Goal: Task Accomplishment & Management: Manage account settings

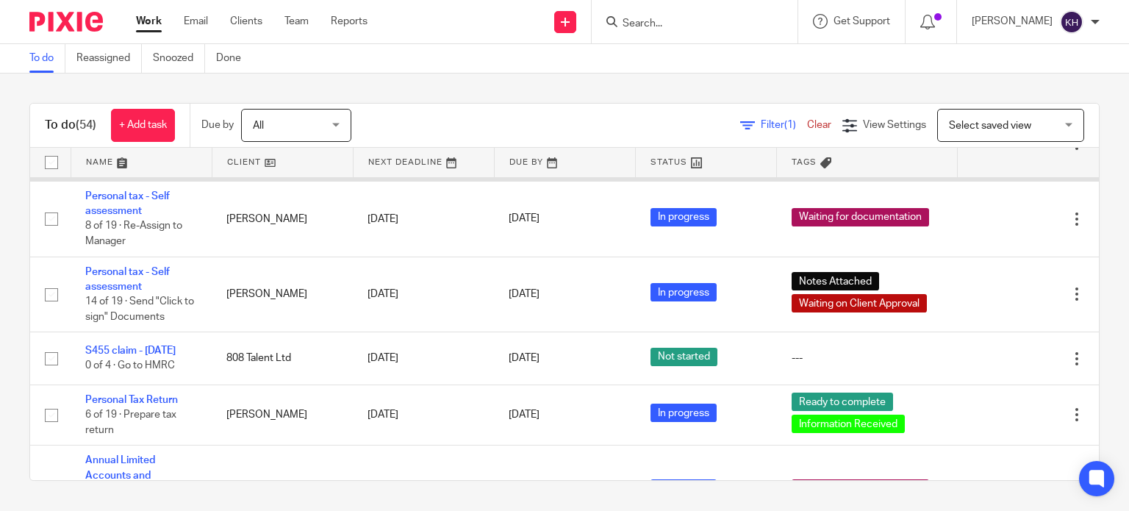
scroll to position [3160, 0]
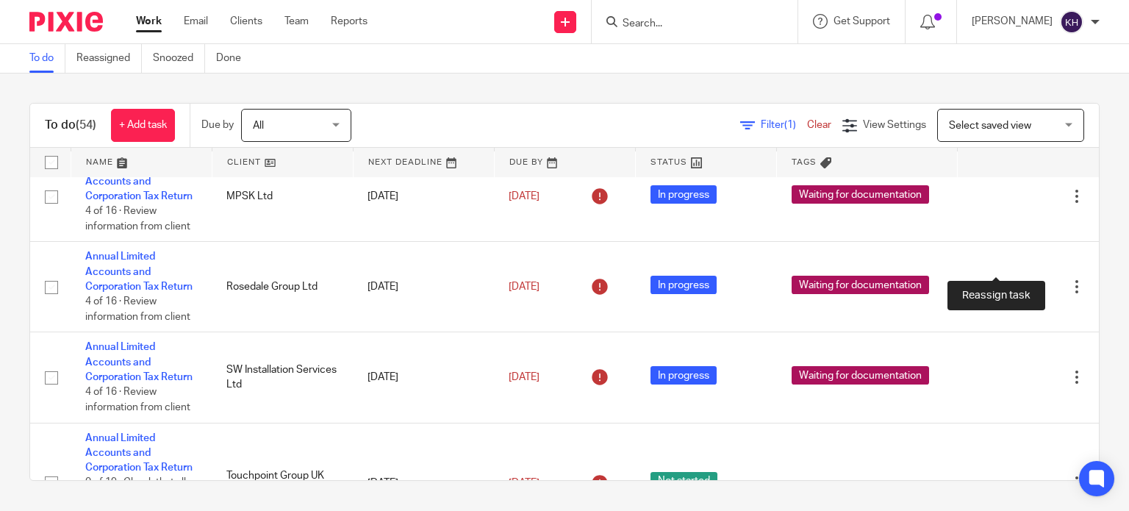
click at [1018, 128] on link at bounding box center [1029, 120] width 22 height 15
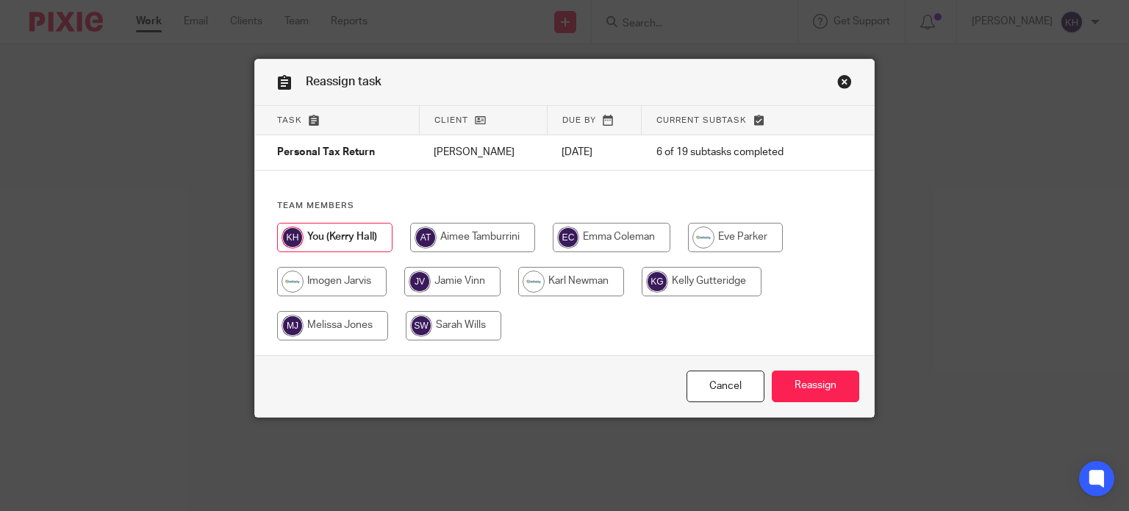
click at [460, 332] on input "radio" at bounding box center [454, 325] width 96 height 29
radio input "true"
click at [813, 378] on input "Reassign" at bounding box center [815, 386] width 87 height 32
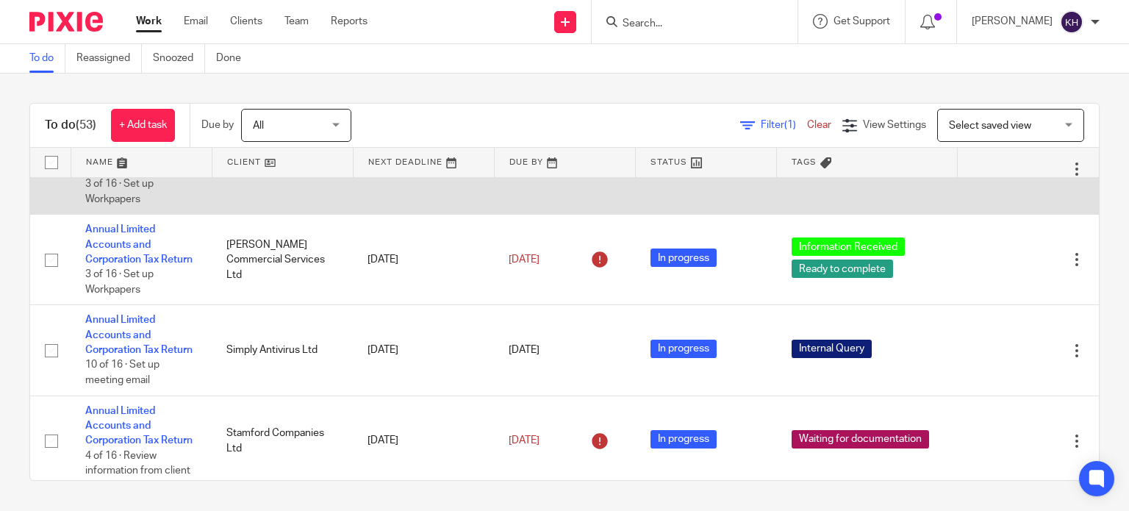
scroll to position [747, 0]
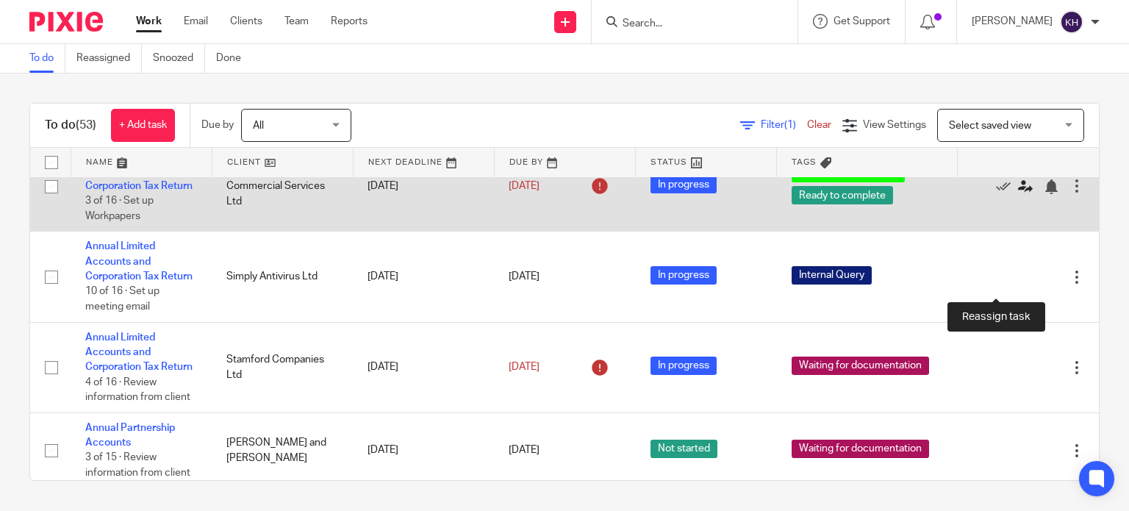
click at [1018, 194] on icon at bounding box center [1025, 186] width 15 height 15
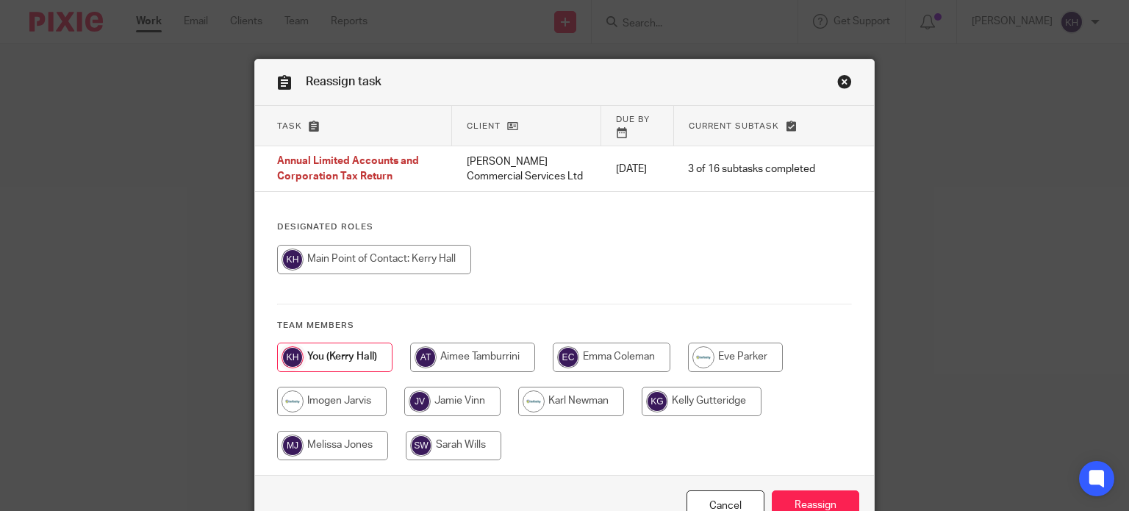
click at [455, 431] on input "radio" at bounding box center [454, 445] width 96 height 29
radio input "true"
click at [835, 500] on input "Reassign" at bounding box center [815, 506] width 87 height 32
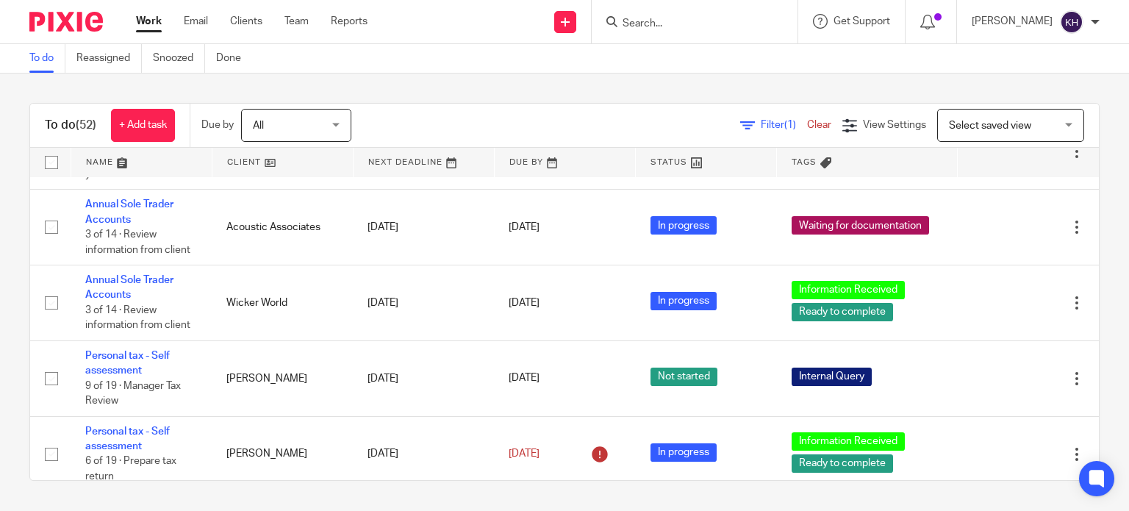
scroll to position [1249, 0]
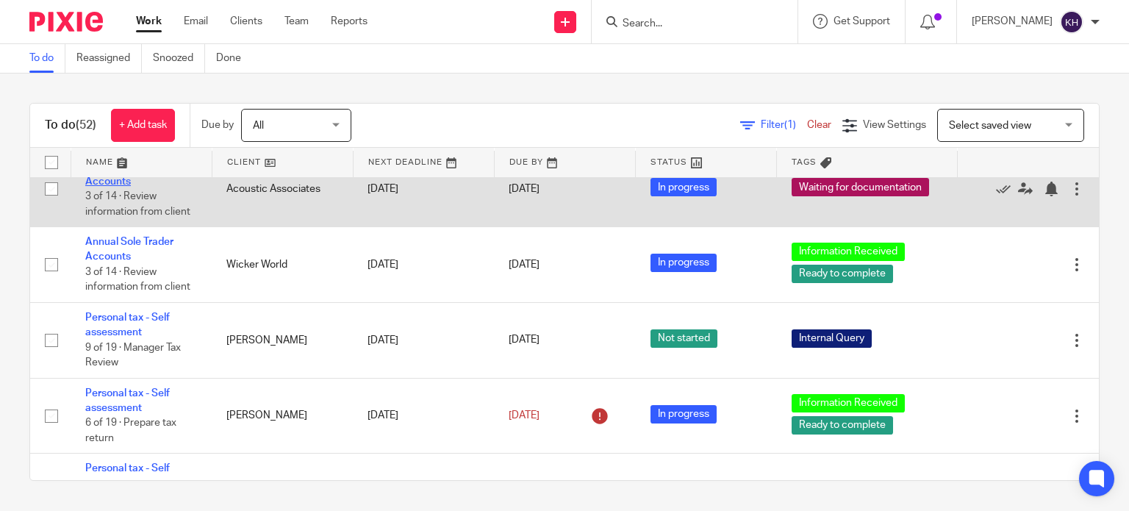
click at [126, 186] on link "Annual Sole Trader Accounts" at bounding box center [129, 173] width 88 height 25
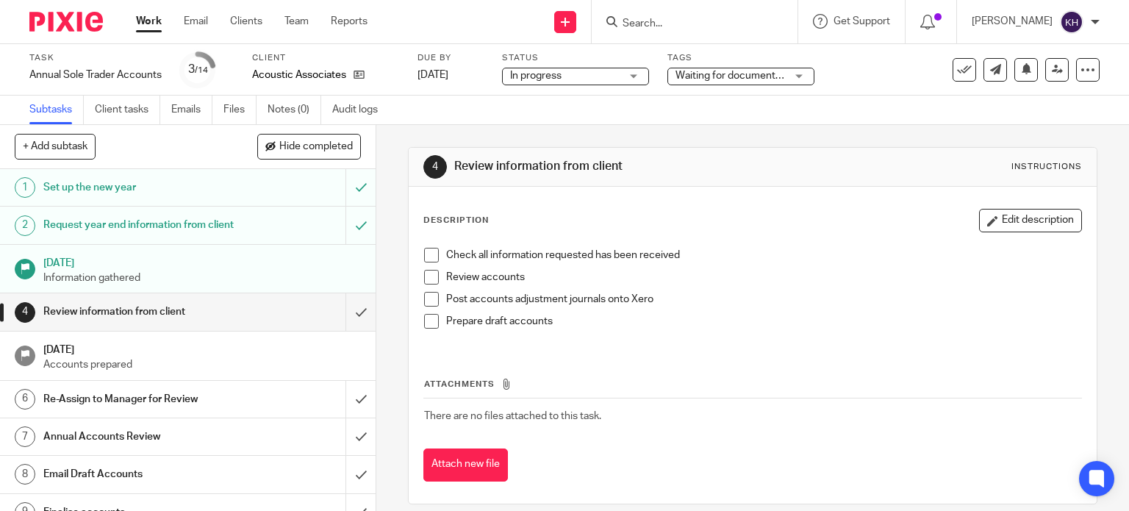
click at [753, 76] on span "Waiting for documentation" at bounding box center [736, 76] width 123 height 10
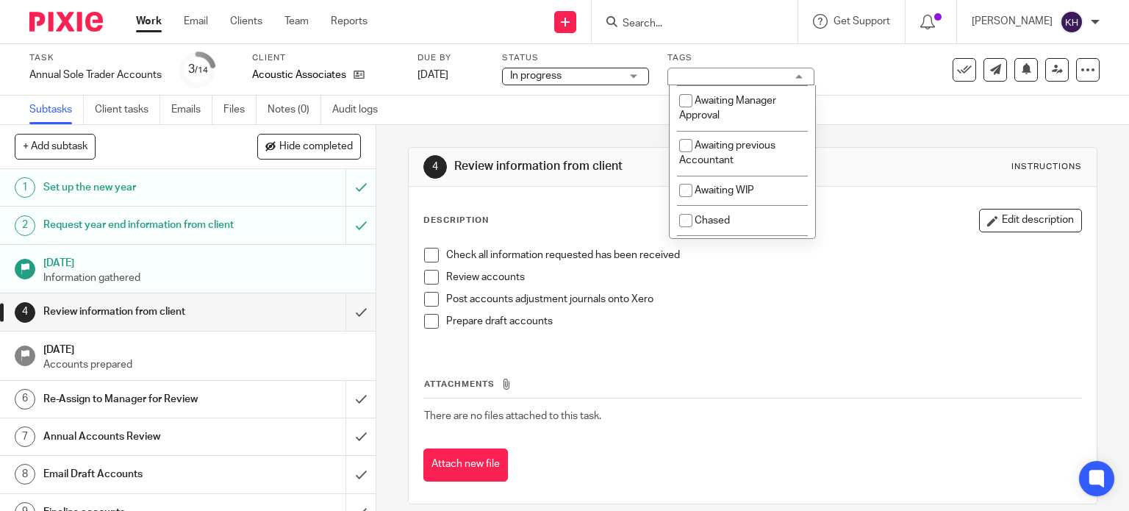
scroll to position [147, 0]
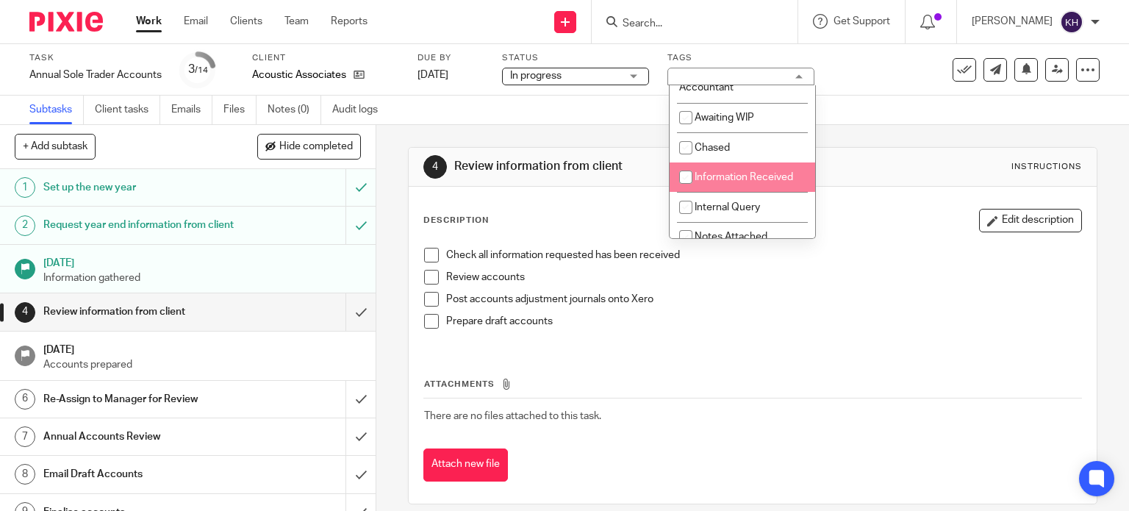
click at [764, 176] on span "Information Received" at bounding box center [743, 177] width 98 height 10
checkbox input "true"
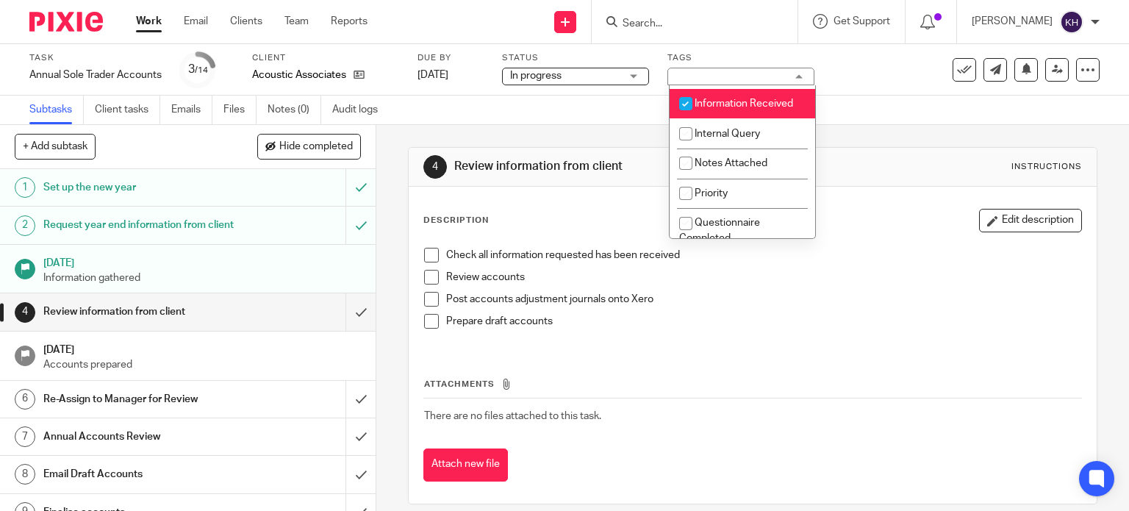
scroll to position [294, 0]
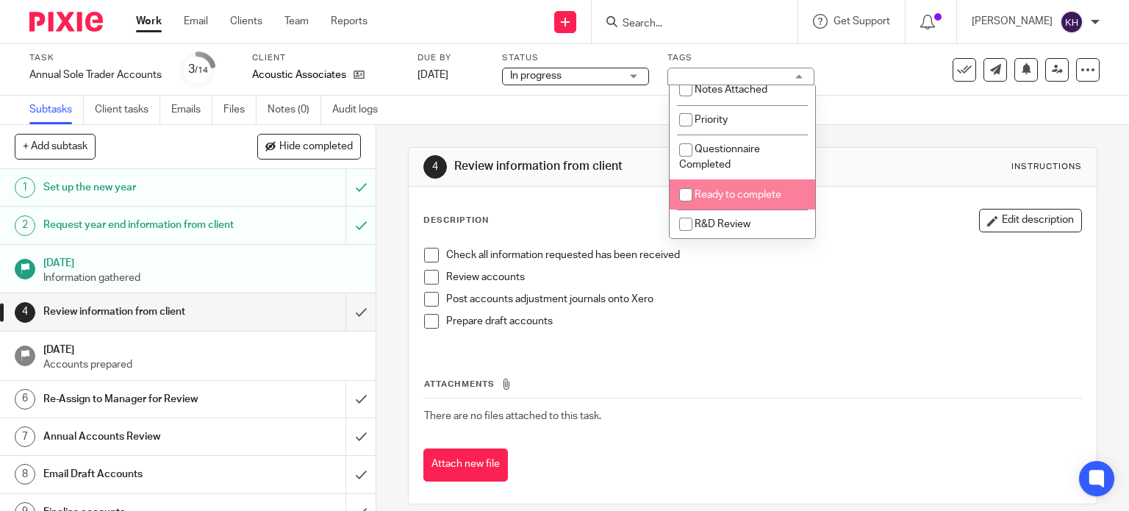
click at [766, 200] on span "Ready to complete" at bounding box center [737, 195] width 87 height 10
checkbox input "true"
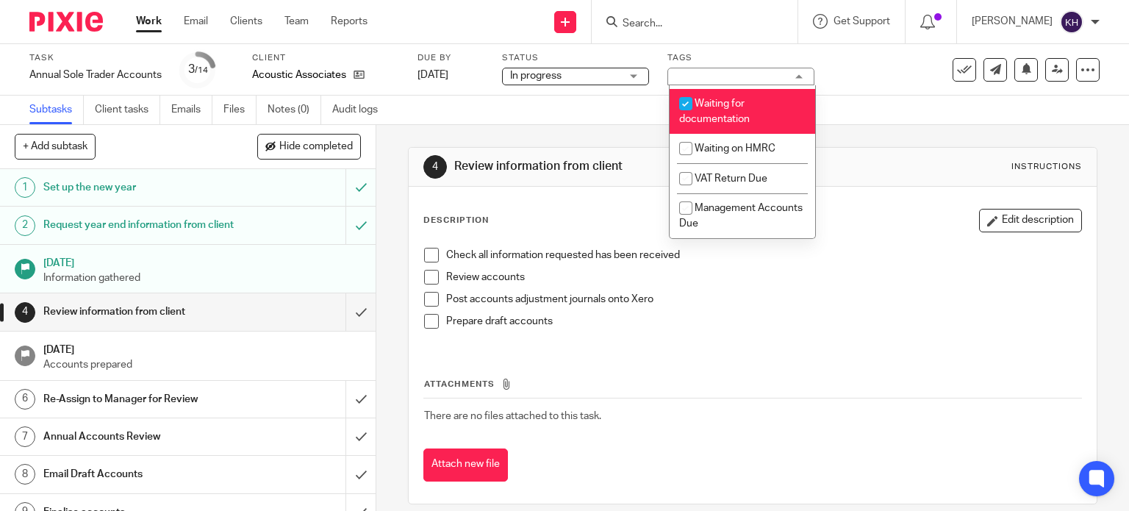
scroll to position [677, 0]
click at [739, 114] on span "Waiting for documentation" at bounding box center [714, 111] width 71 height 26
checkbox input "false"
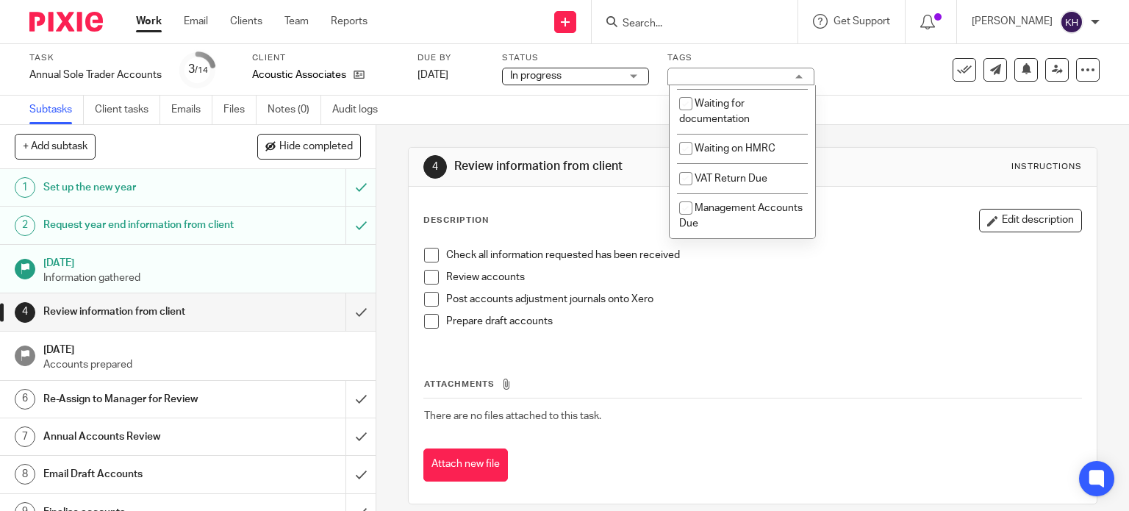
click at [888, 113] on div "Subtasks Client tasks Emails Files Notes (0) Audit logs" at bounding box center [564, 110] width 1129 height 29
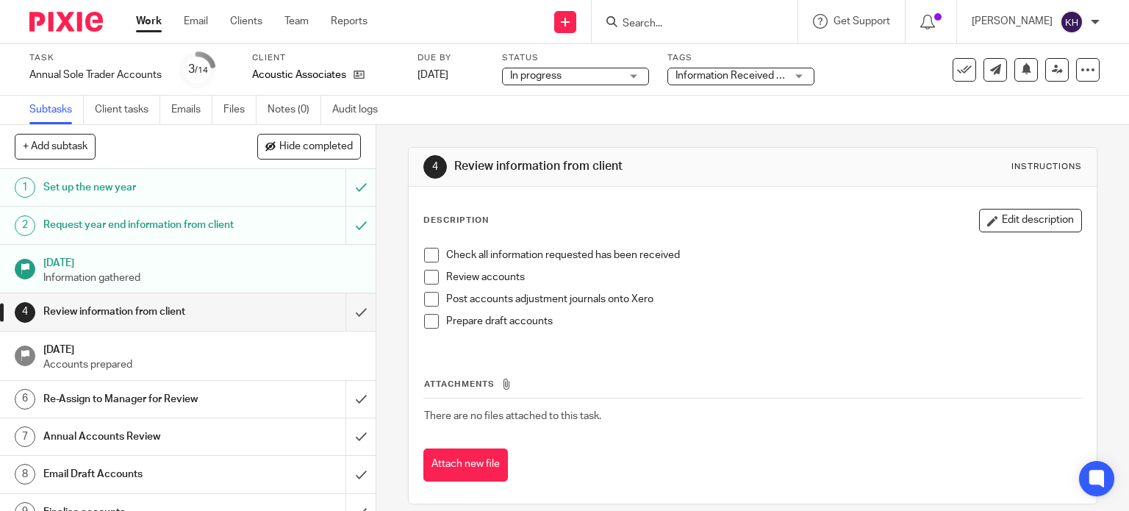
click at [141, 24] on link "Work" at bounding box center [149, 21] width 26 height 15
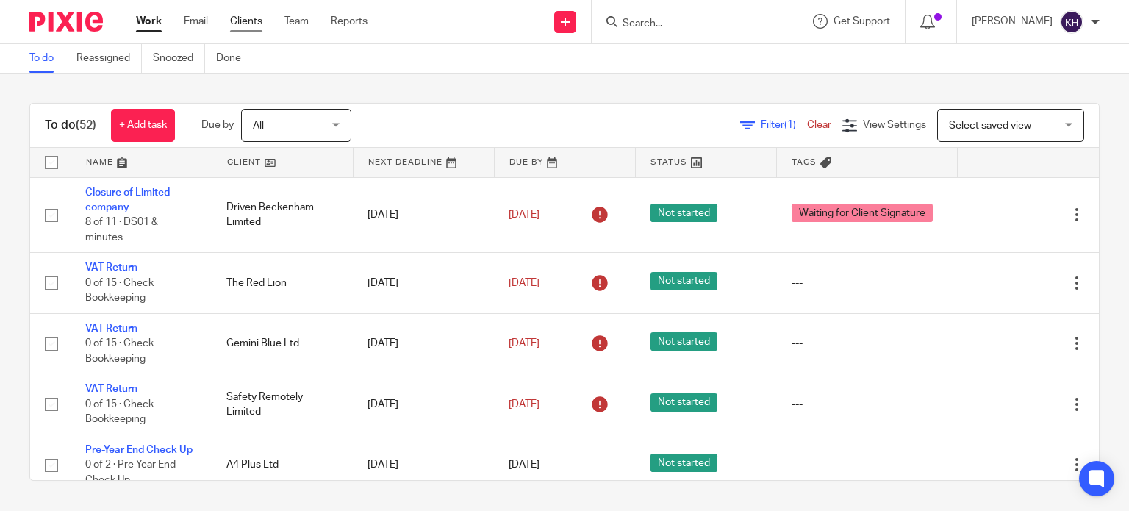
click at [250, 22] on link "Clients" at bounding box center [246, 21] width 32 height 15
click at [252, 23] on link "Clients" at bounding box center [246, 21] width 32 height 15
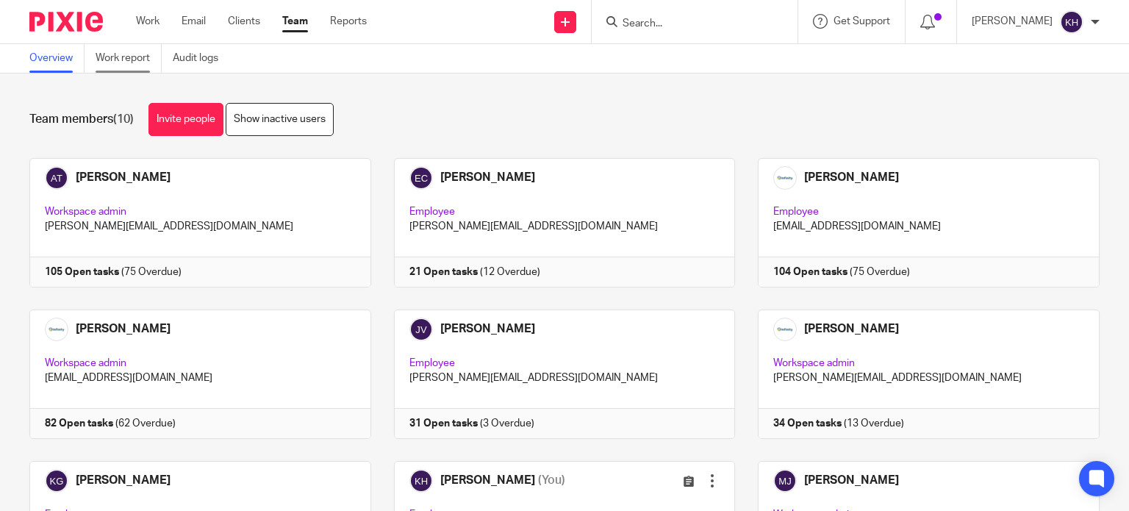
click at [124, 60] on link "Work report" at bounding box center [129, 58] width 66 height 29
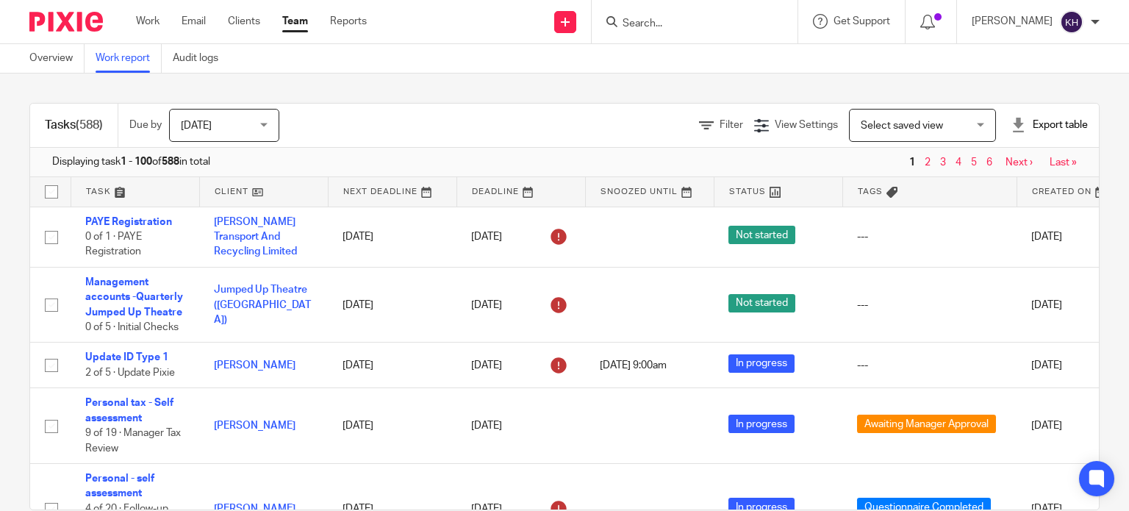
click at [699, 131] on div "Filter" at bounding box center [726, 125] width 55 height 15
click at [699, 122] on icon at bounding box center [706, 125] width 15 height 15
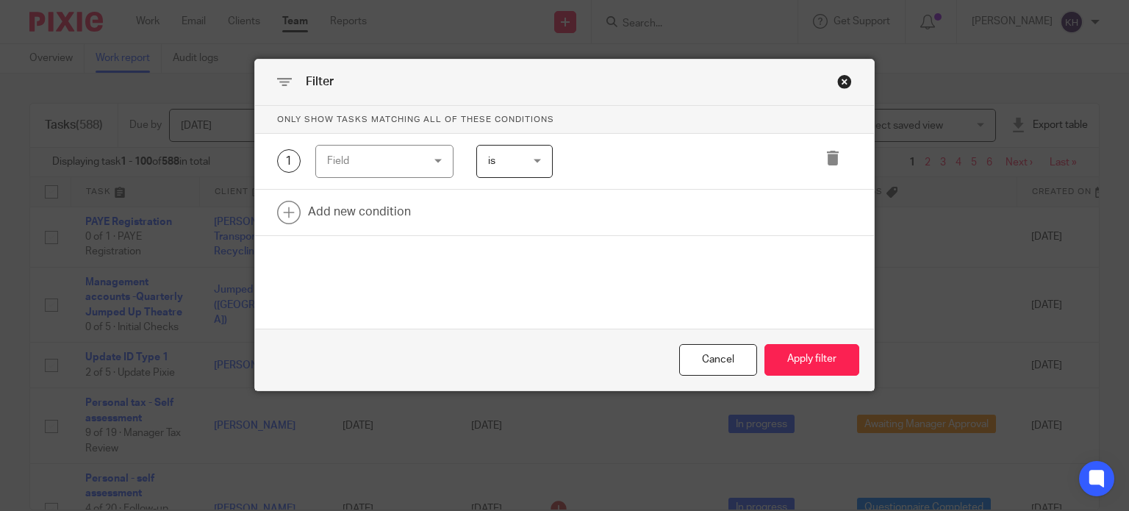
click at [391, 167] on div "Field" at bounding box center [377, 160] width 101 height 31
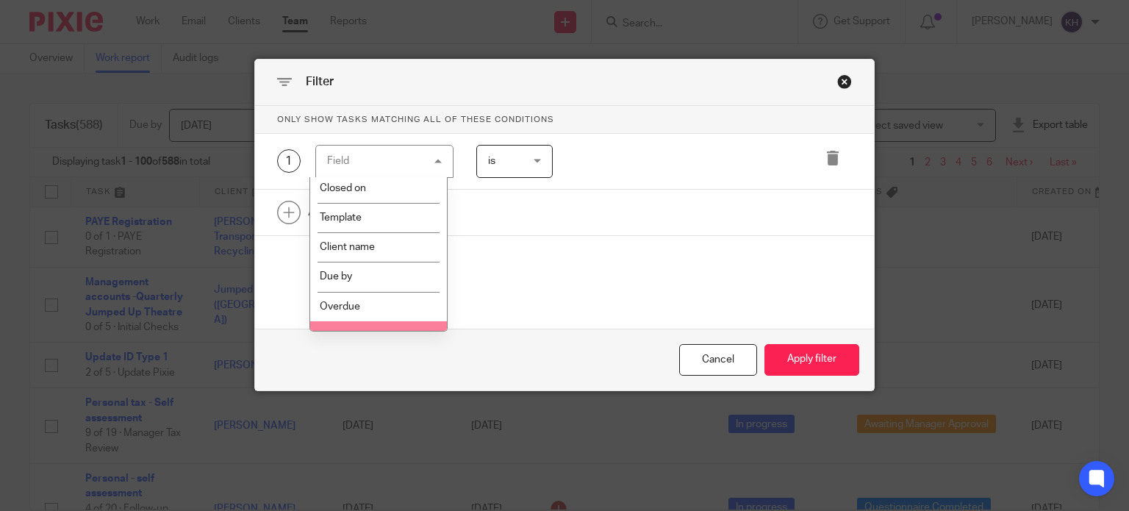
scroll to position [220, 0]
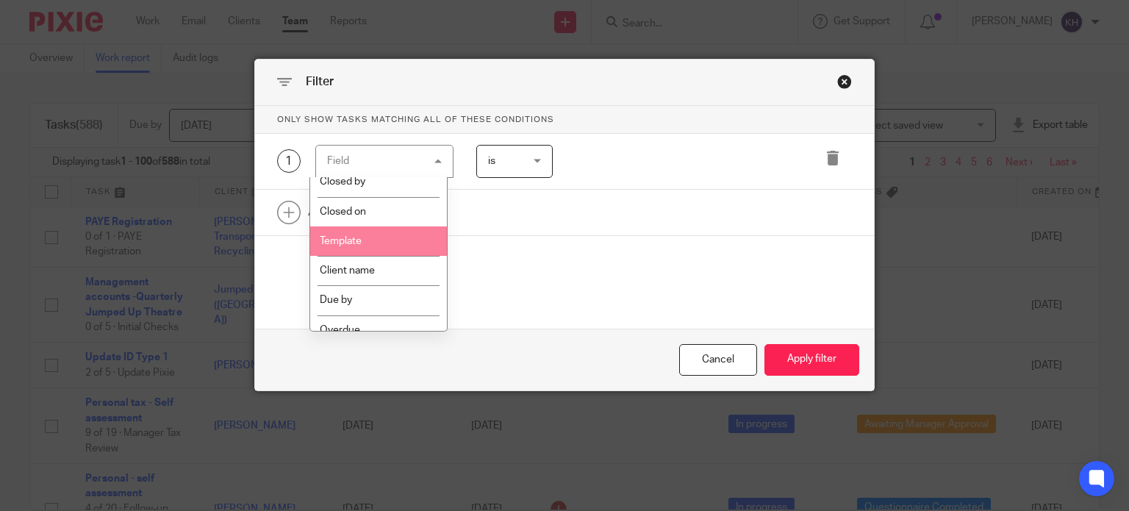
click at [384, 241] on li "Template" at bounding box center [378, 240] width 137 height 29
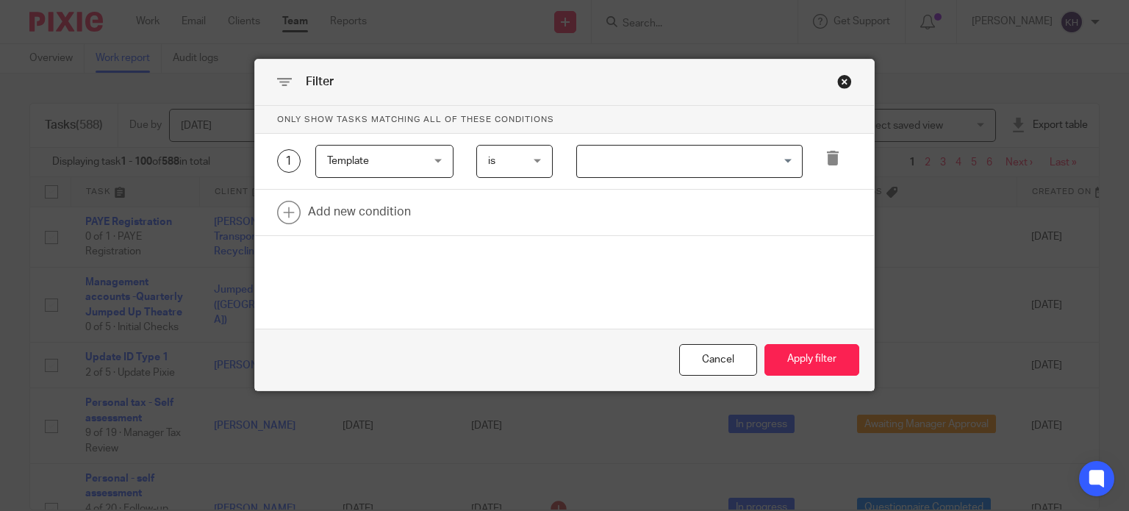
click at [687, 167] on input "Search for option" at bounding box center [685, 161] width 215 height 26
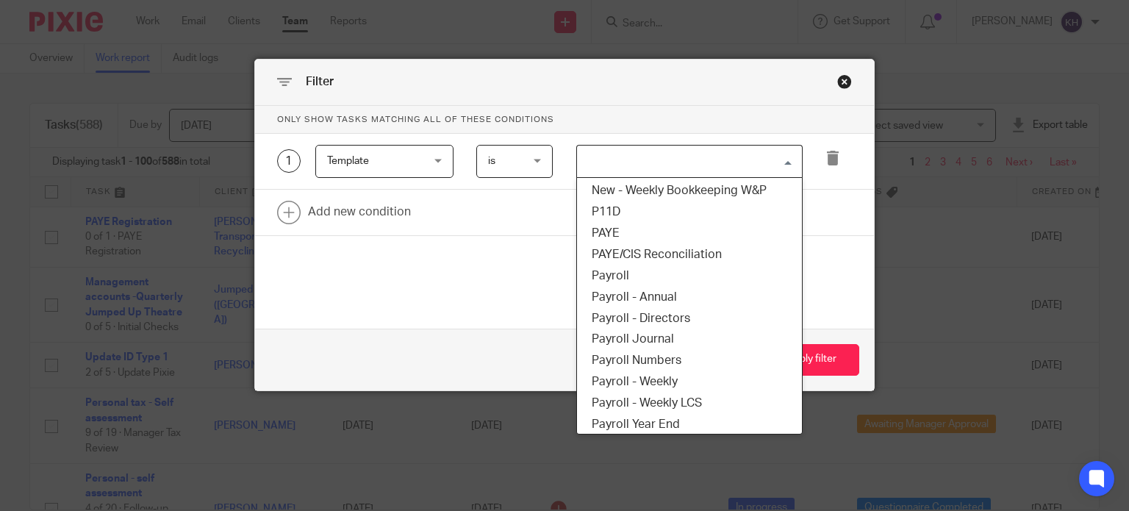
scroll to position [2351, 0]
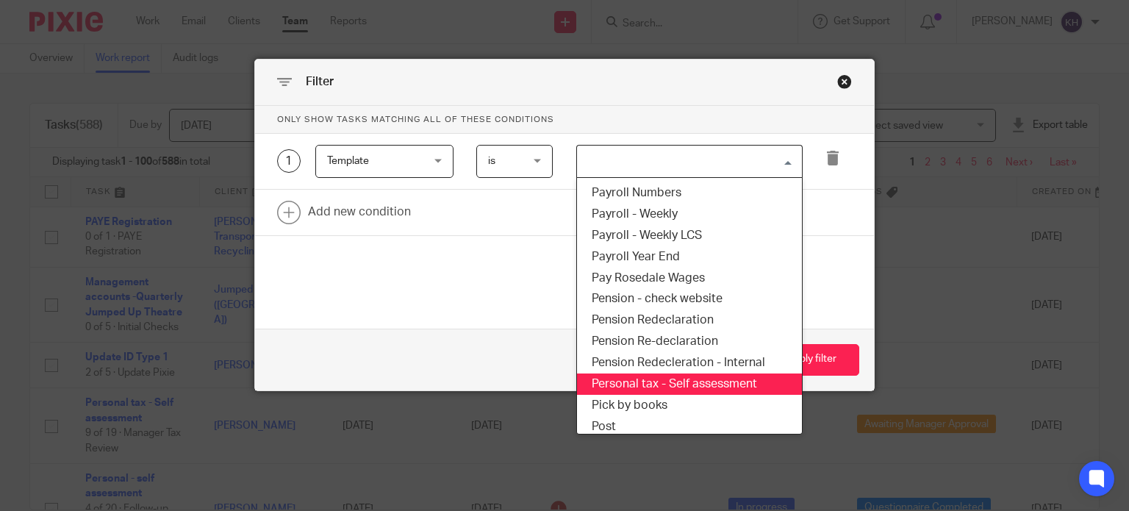
click at [685, 386] on li "Personal tax - Self assessment" at bounding box center [689, 383] width 225 height 21
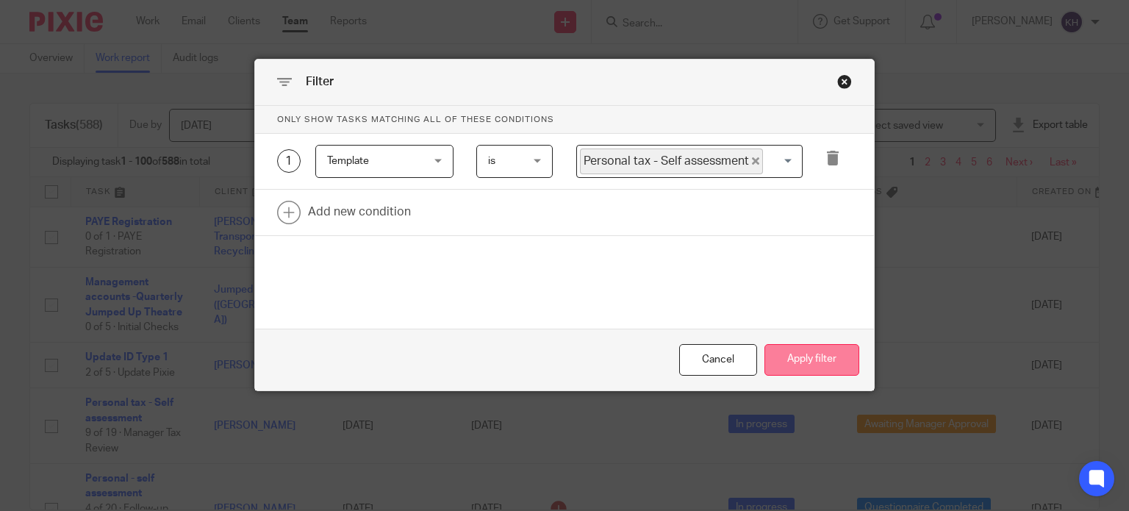
click at [829, 361] on button "Apply filter" at bounding box center [811, 360] width 95 height 32
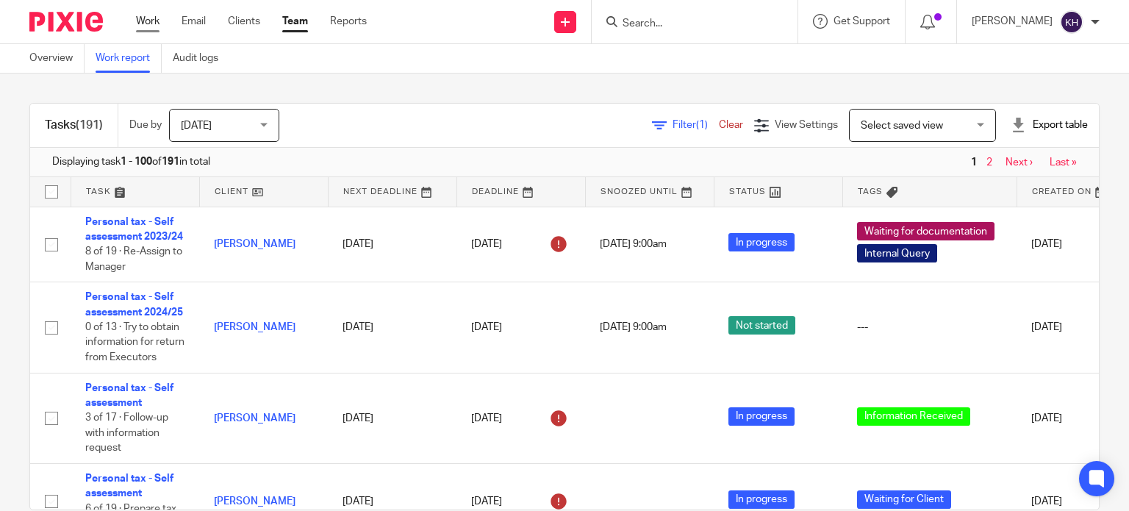
click at [148, 15] on link "Work" at bounding box center [148, 21] width 24 height 15
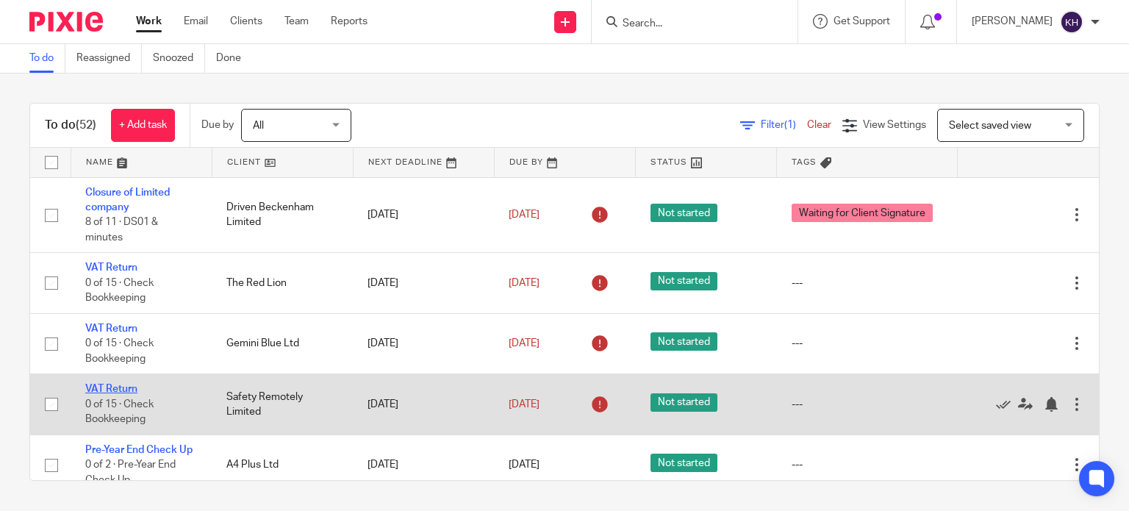
click at [107, 384] on link "VAT Return" at bounding box center [111, 389] width 52 height 10
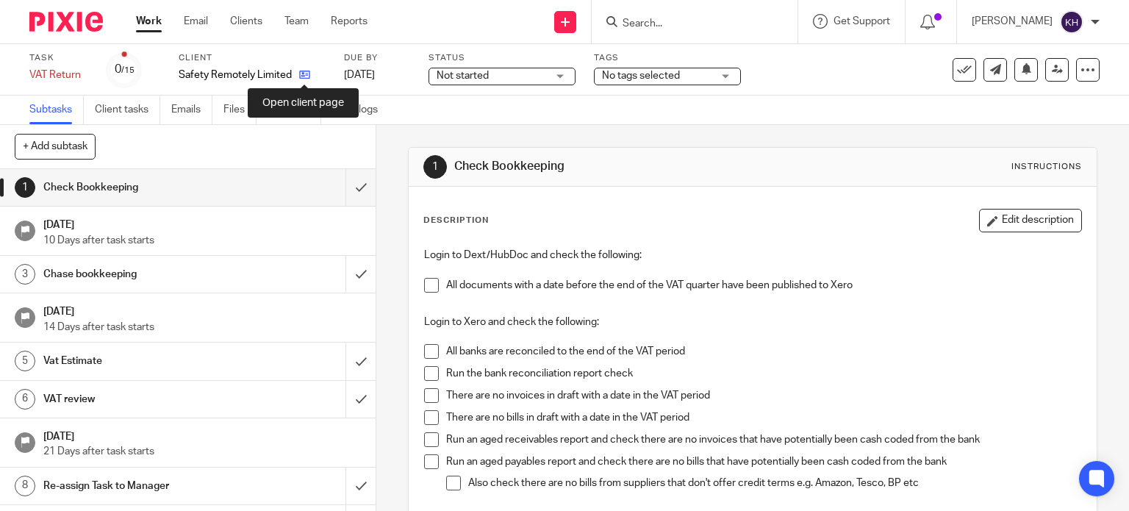
click at [306, 75] on icon at bounding box center [304, 74] width 11 height 11
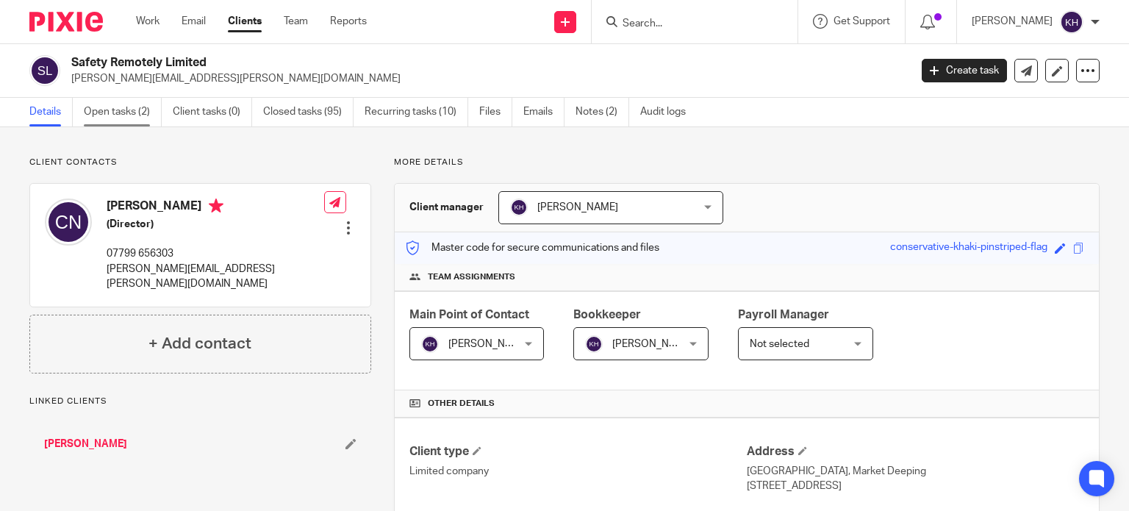
click at [126, 112] on link "Open tasks (2)" at bounding box center [123, 112] width 78 height 29
click at [123, 105] on link "Open tasks (2)" at bounding box center [123, 112] width 78 height 29
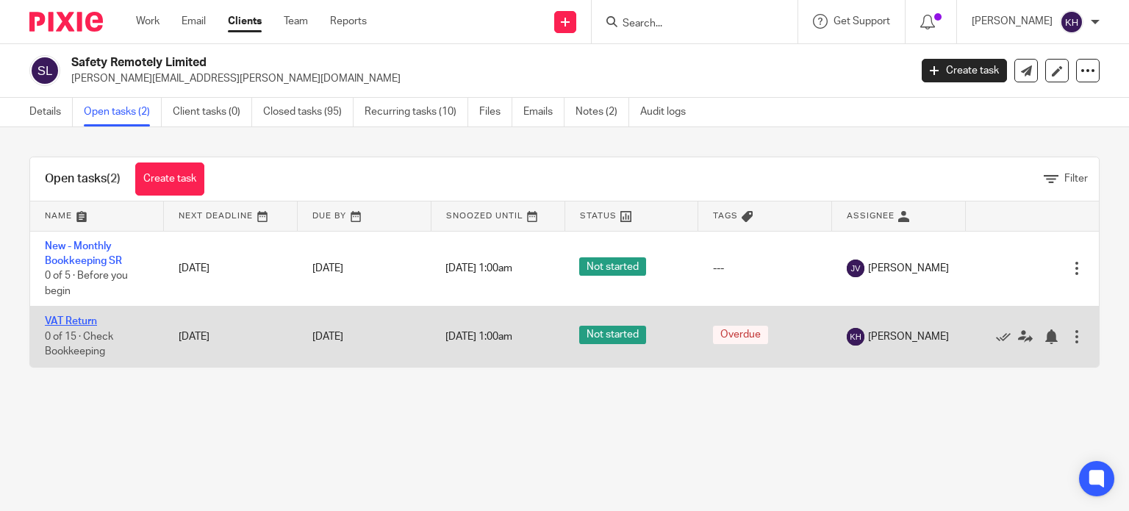
click at [79, 323] on link "VAT Return" at bounding box center [71, 321] width 52 height 10
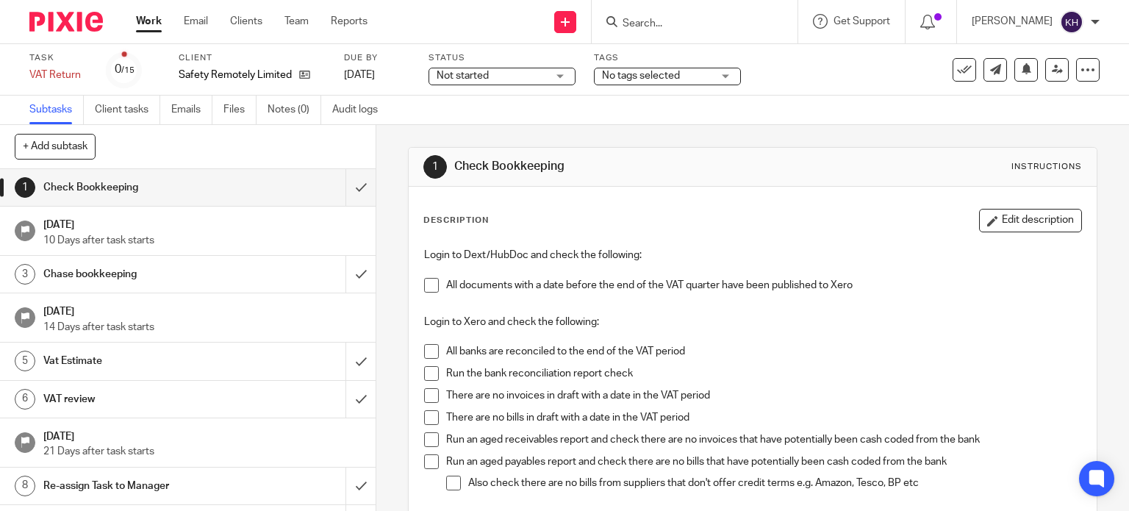
click at [671, 73] on span "No tags selected" at bounding box center [641, 76] width 78 height 10
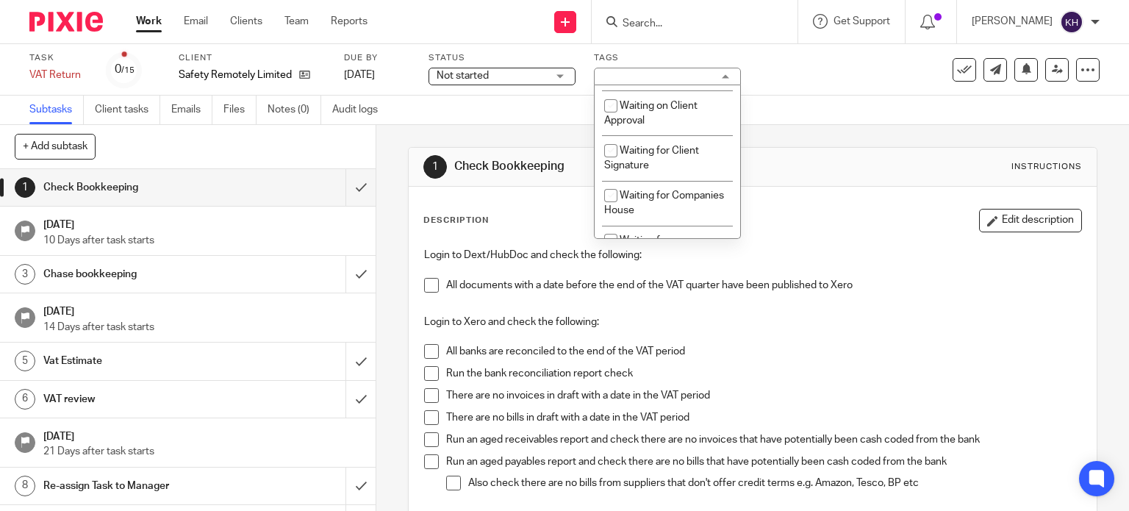
scroll to position [677, 0]
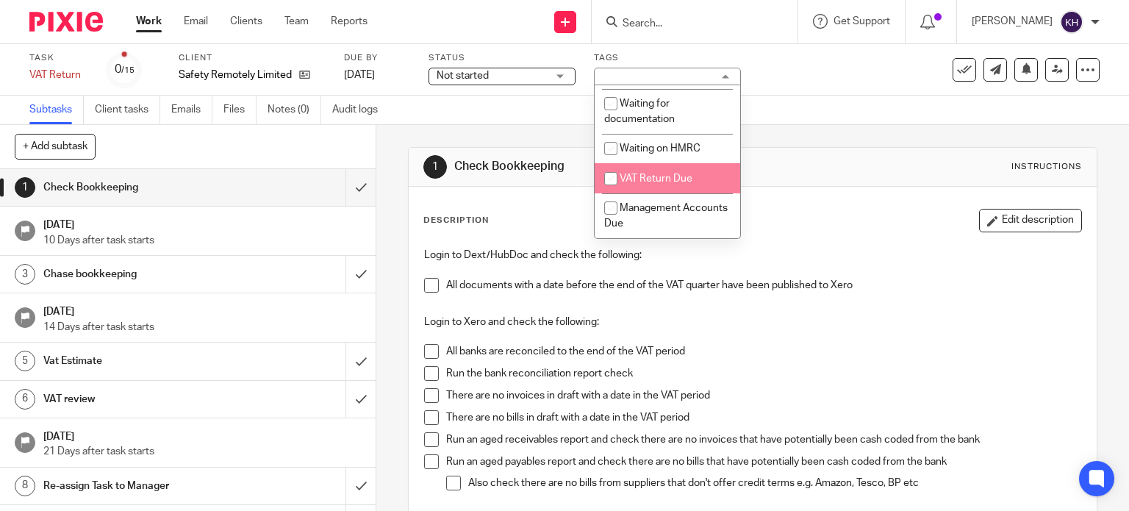
click at [679, 174] on span "VAT Return Due" at bounding box center [655, 178] width 73 height 10
click at [859, 109] on div "Subtasks Client tasks Emails Files Notes (0) Audit logs" at bounding box center [564, 110] width 1129 height 29
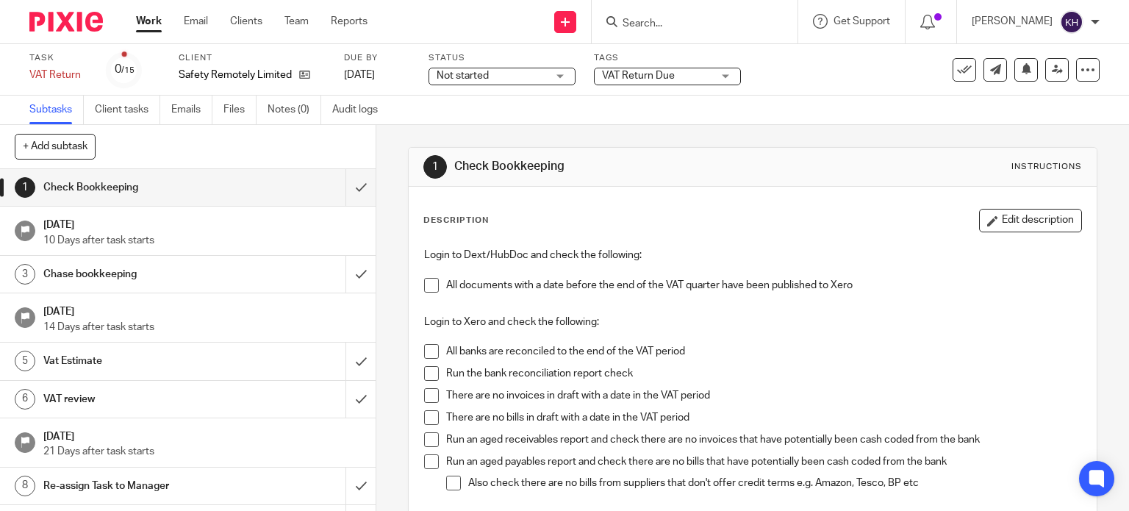
click at [711, 74] on span "VAT Return Due" at bounding box center [657, 75] width 110 height 15
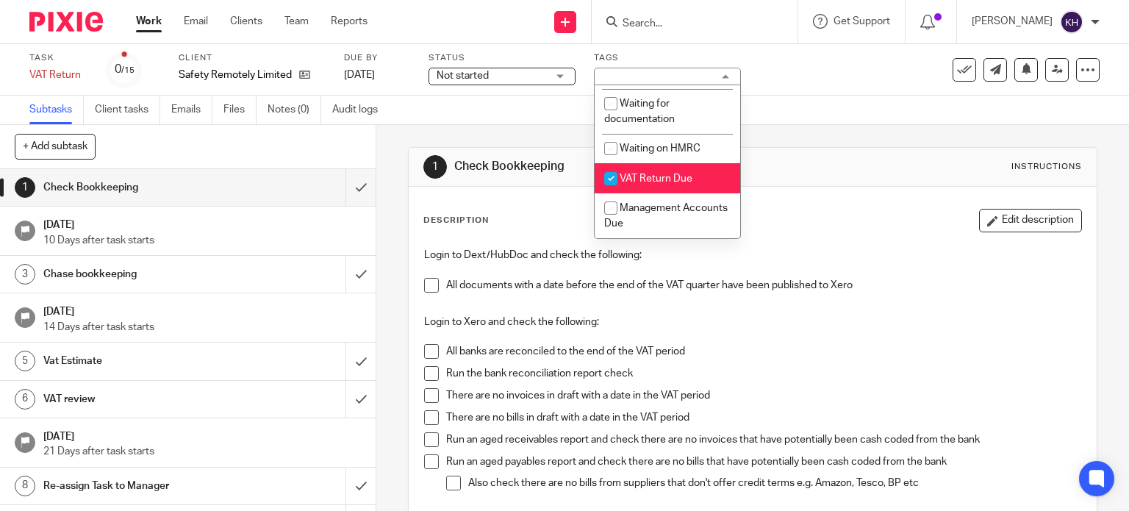
click at [679, 173] on span "VAT Return Due" at bounding box center [655, 178] width 73 height 10
checkbox input "false"
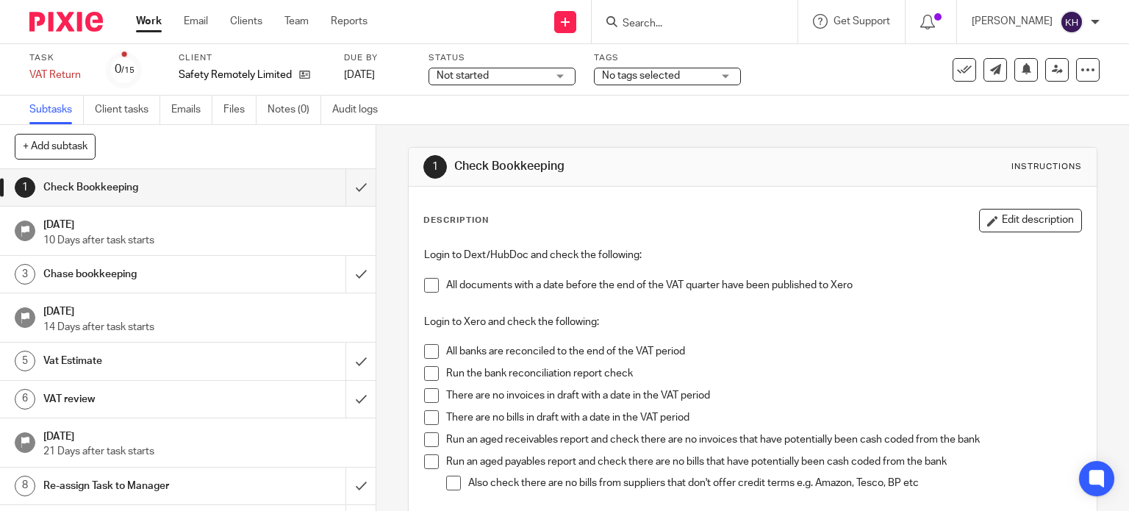
click at [874, 130] on div "1 Check Bookkeeping Instructions Description Edit description Login to Dext/Hub…" at bounding box center [753, 409] width 690 height 568
click at [308, 73] on icon at bounding box center [304, 74] width 11 height 11
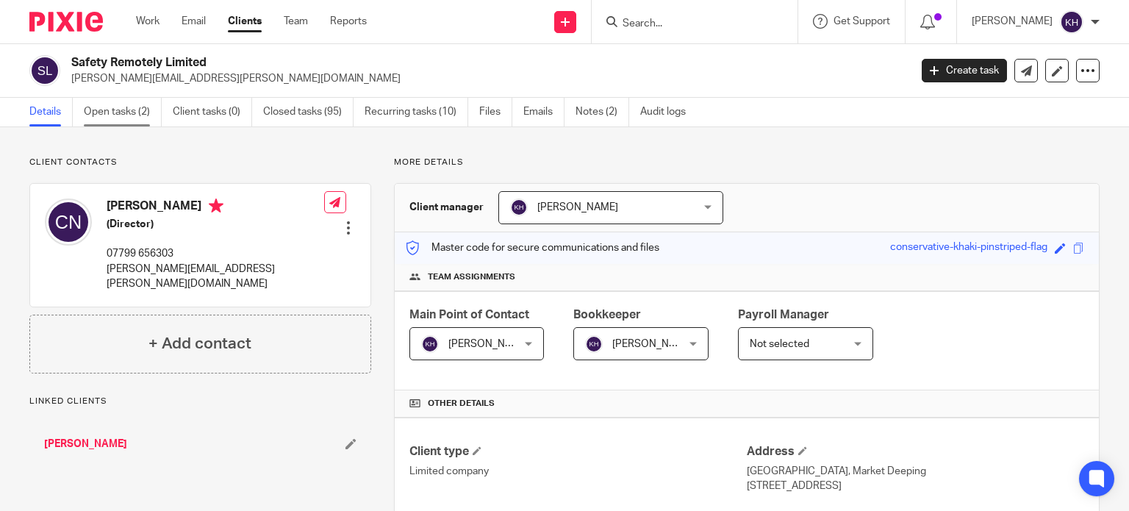
click at [91, 104] on link "Open tasks (2)" at bounding box center [123, 112] width 78 height 29
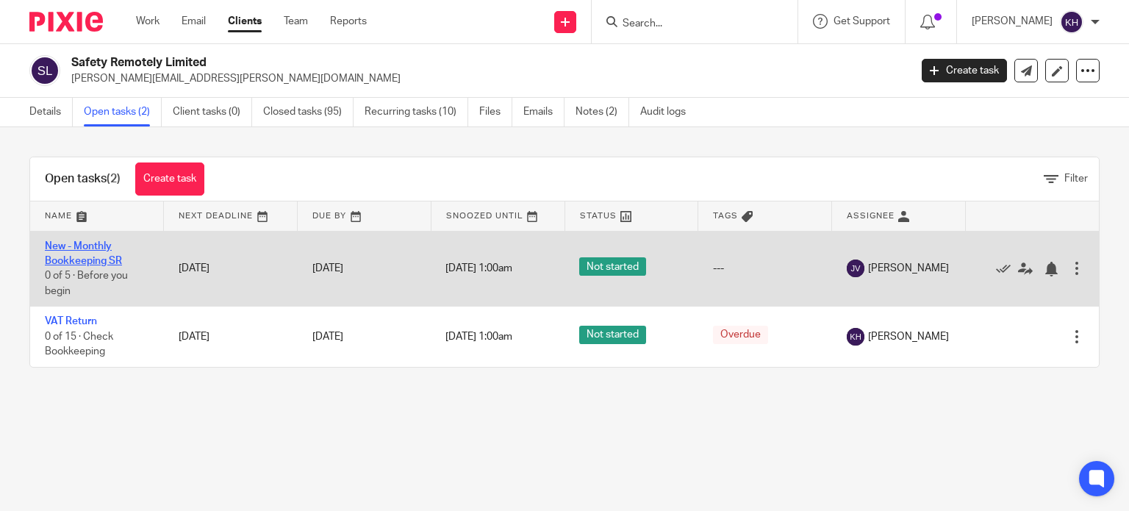
click at [70, 245] on link "New - Monthly Bookkeeping SR" at bounding box center [83, 253] width 77 height 25
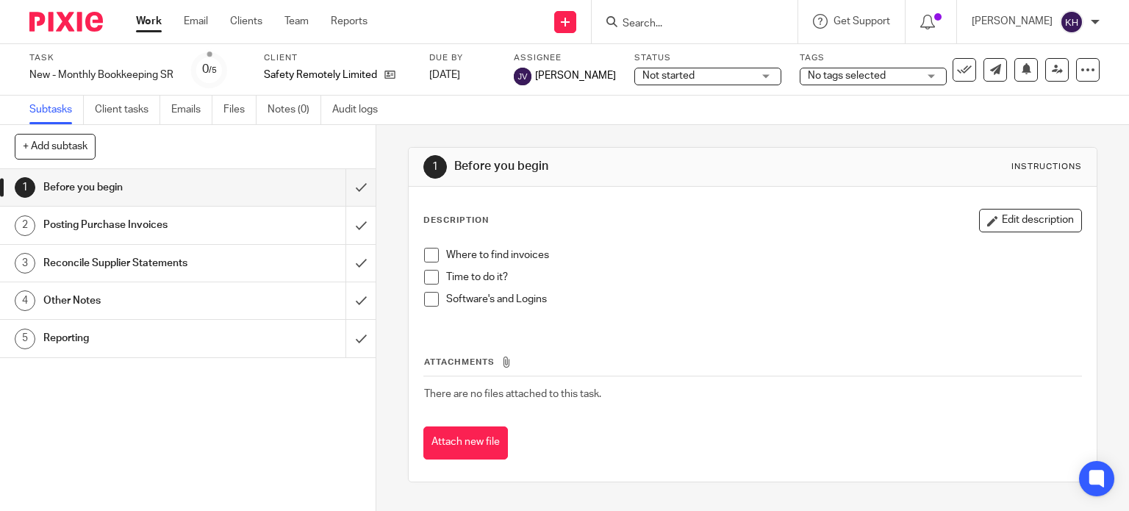
click at [843, 76] on span "No tags selected" at bounding box center [847, 76] width 78 height 10
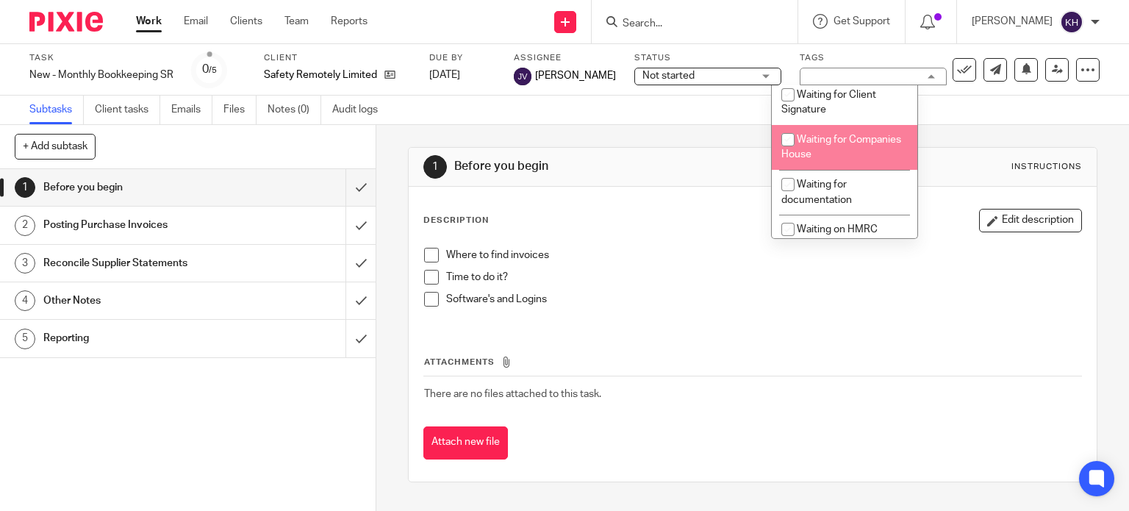
scroll to position [677, 0]
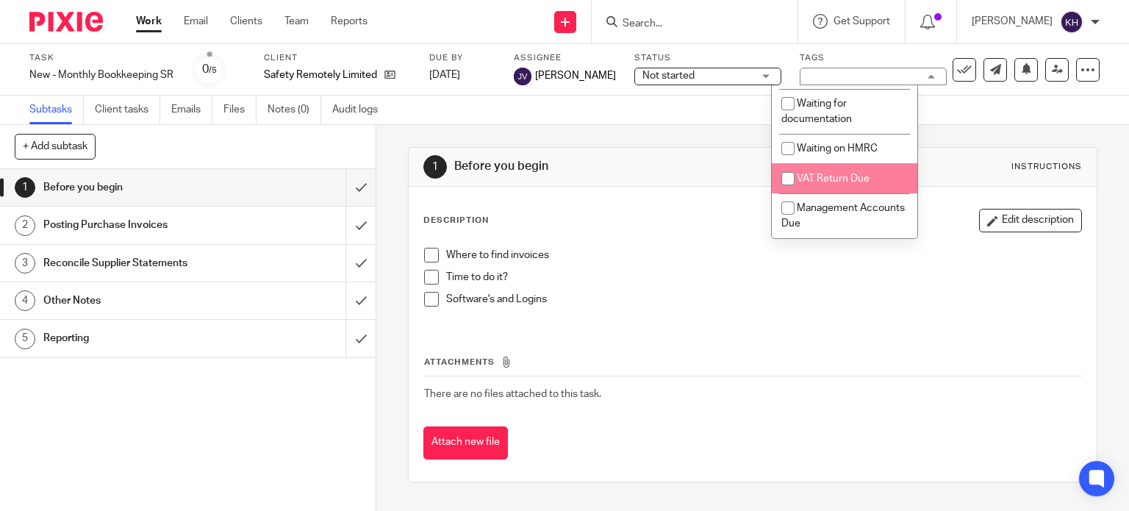
click at [831, 176] on span "VAT Return Due" at bounding box center [832, 178] width 73 height 10
checkbox input "true"
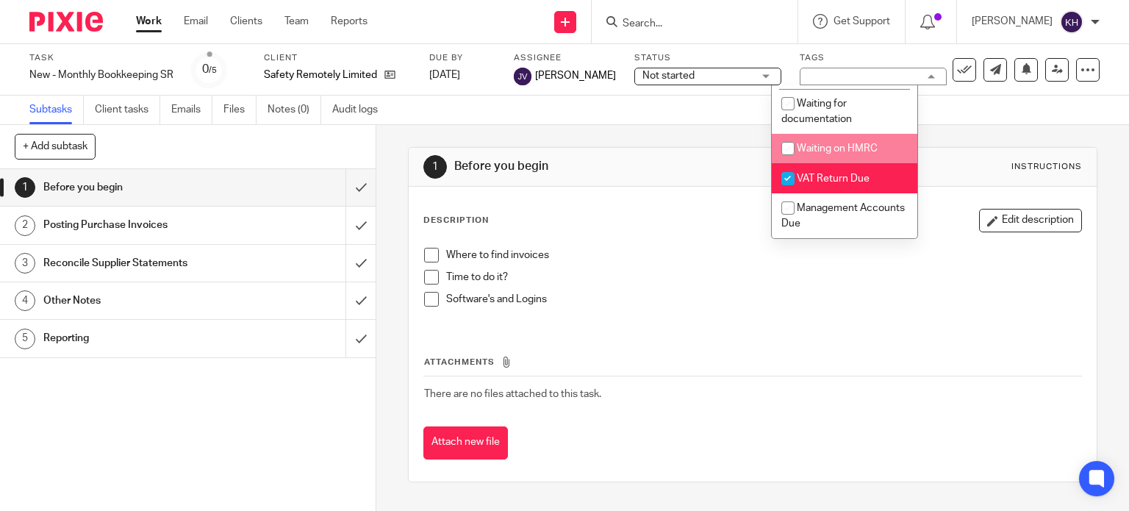
click at [1015, 109] on div "Subtasks Client tasks Emails Files Notes (0) Audit logs" at bounding box center [564, 110] width 1129 height 29
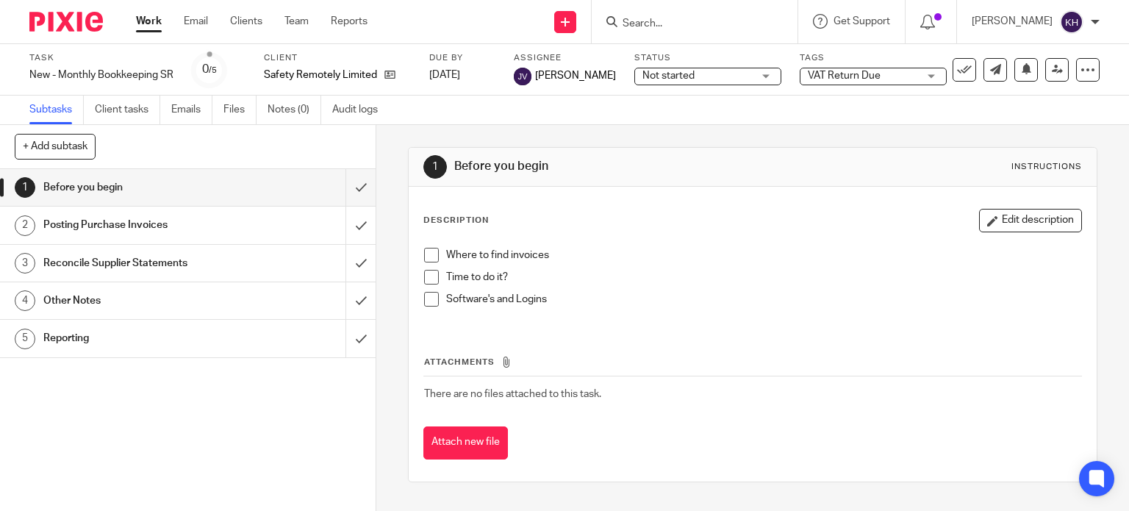
click at [148, 21] on link "Work" at bounding box center [149, 21] width 26 height 15
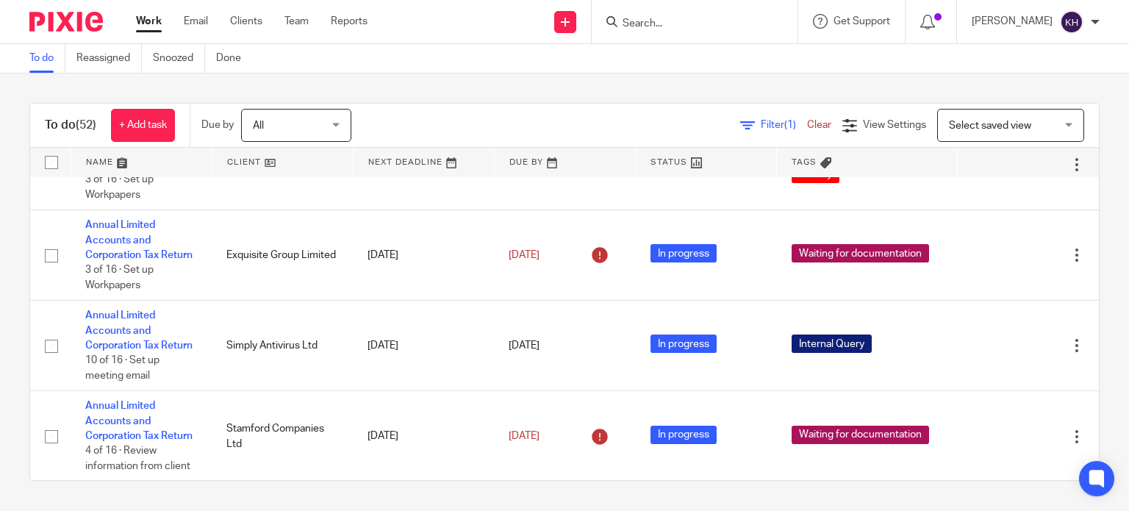
scroll to position [588, 0]
click at [557, 78] on div "To do (52) + Add task Due by All All Today Tomorrow This week Next week This mo…" at bounding box center [564, 291] width 1129 height 436
click at [557, 77] on div "To do (52) + Add task Due by All All Today Tomorrow This week Next week This mo…" at bounding box center [564, 291] width 1129 height 436
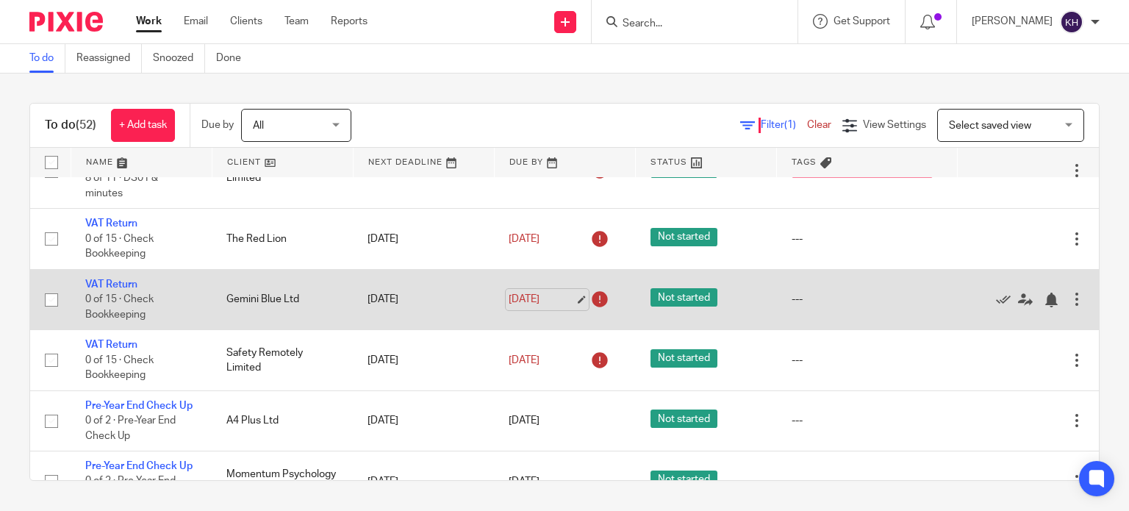
scroll to position [73, 0]
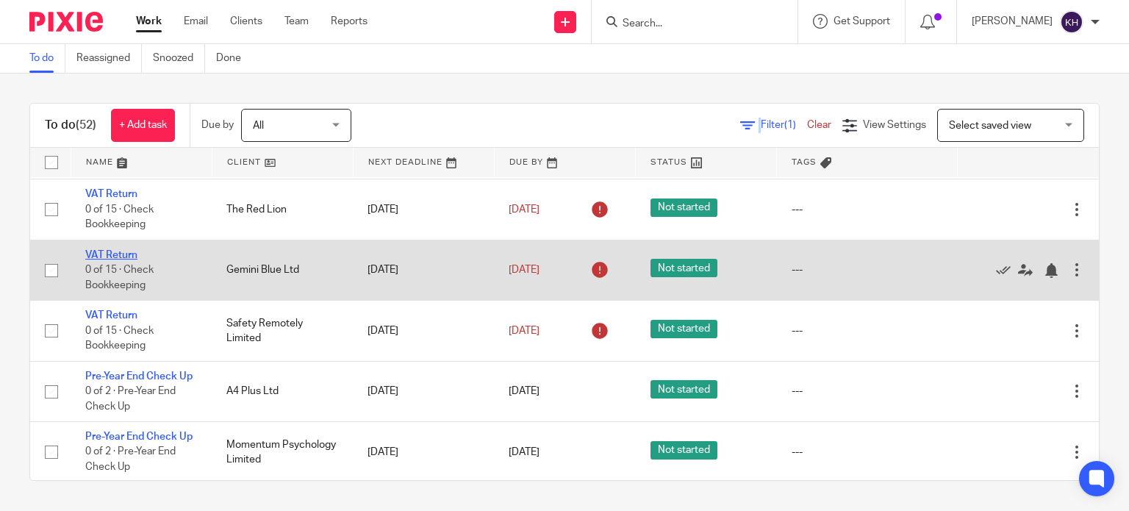
click at [98, 256] on link "VAT Return" at bounding box center [111, 255] width 52 height 10
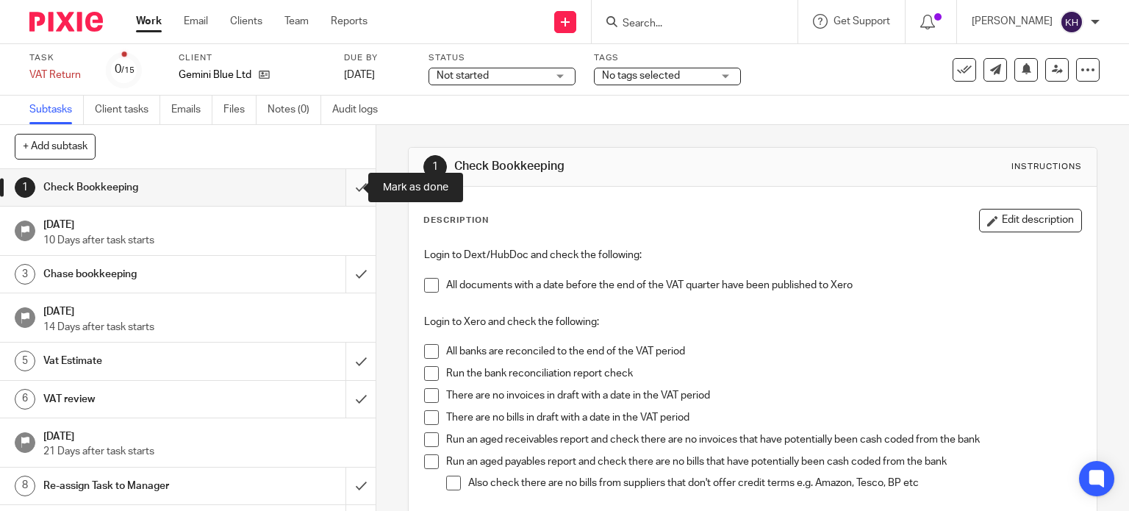
click at [346, 190] on input "submit" at bounding box center [187, 187] width 375 height 37
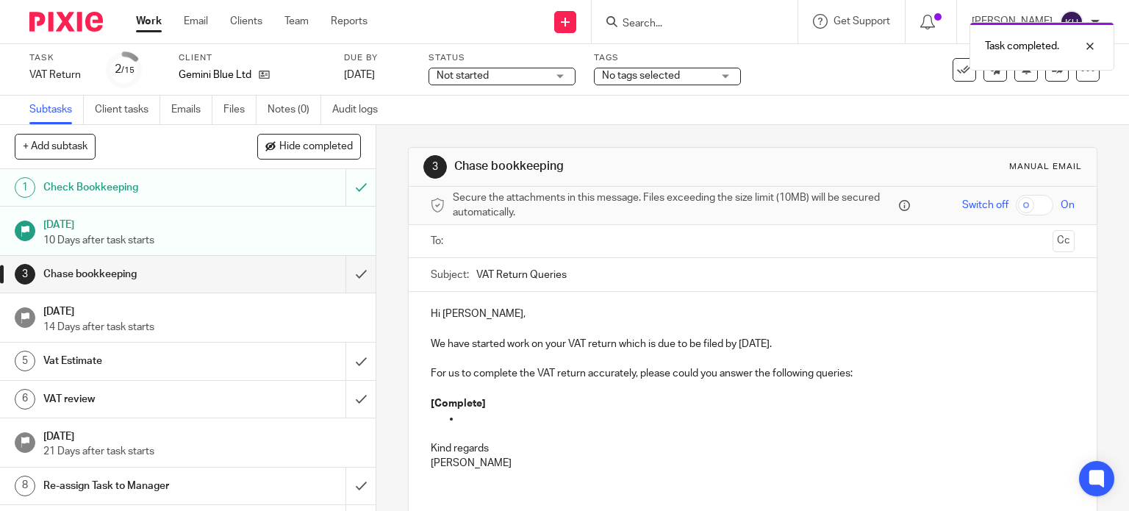
click at [531, 78] on span "Not started" at bounding box center [491, 75] width 110 height 15
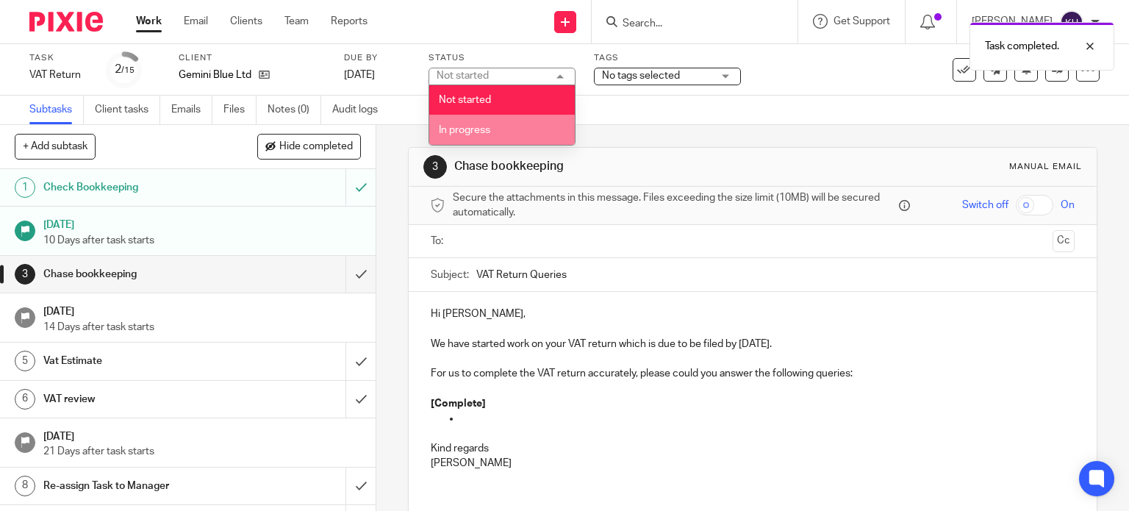
click at [528, 135] on li "In progress" at bounding box center [501, 130] width 145 height 30
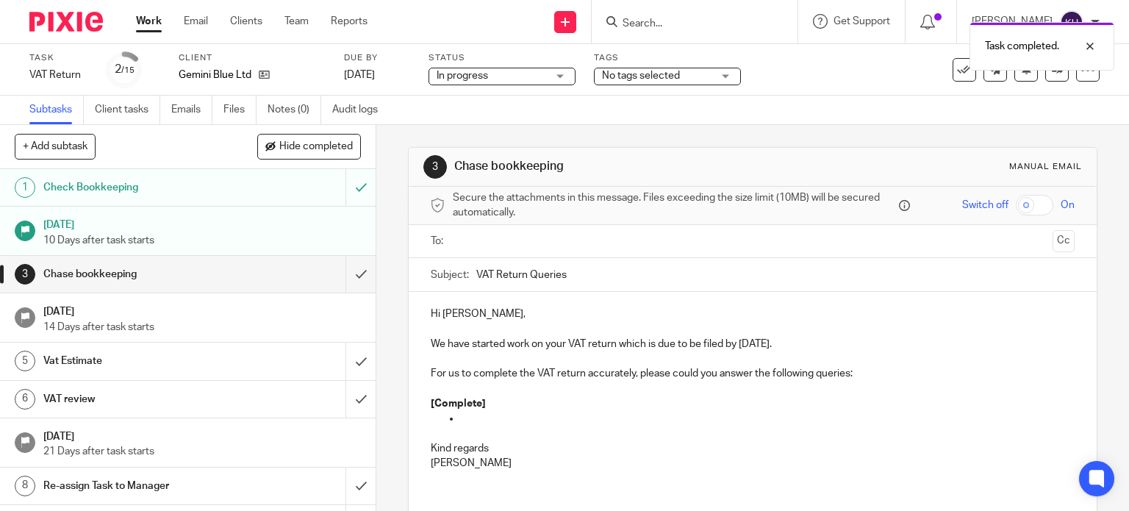
click at [652, 71] on span "No tags selected" at bounding box center [641, 76] width 78 height 10
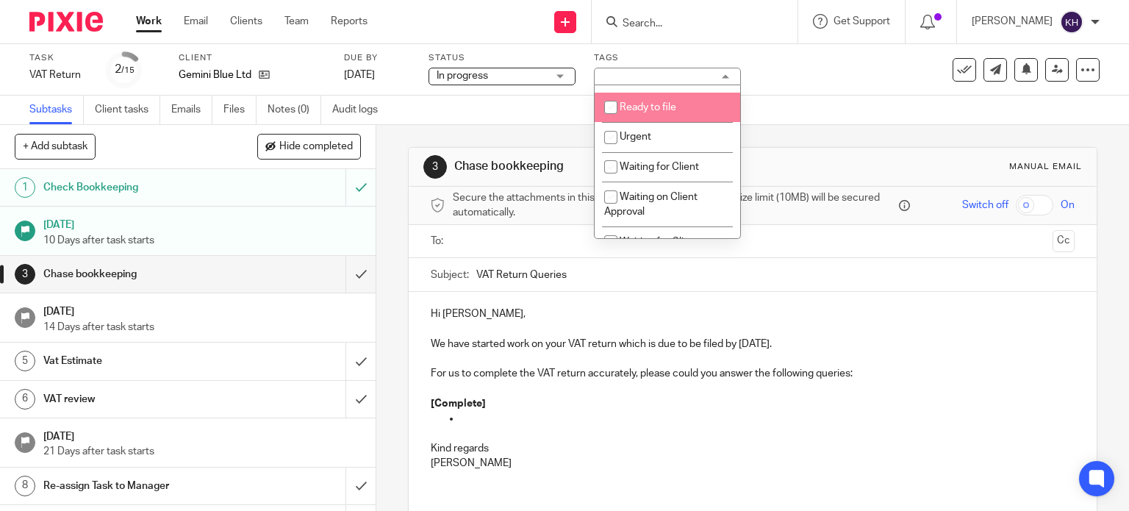
scroll to position [514, 0]
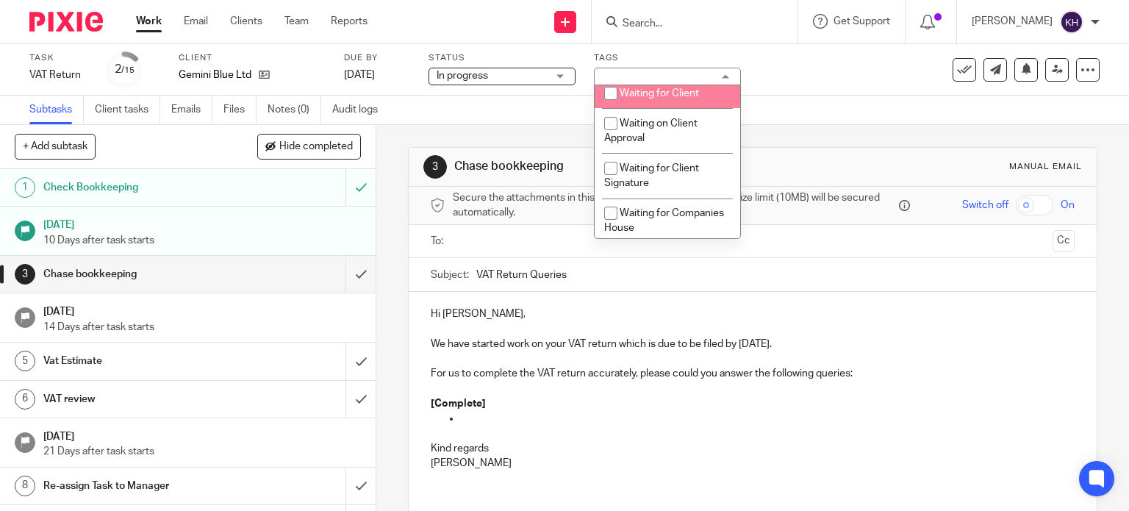
click at [688, 90] on li "Waiting for Client" at bounding box center [666, 94] width 145 height 30
checkbox input "true"
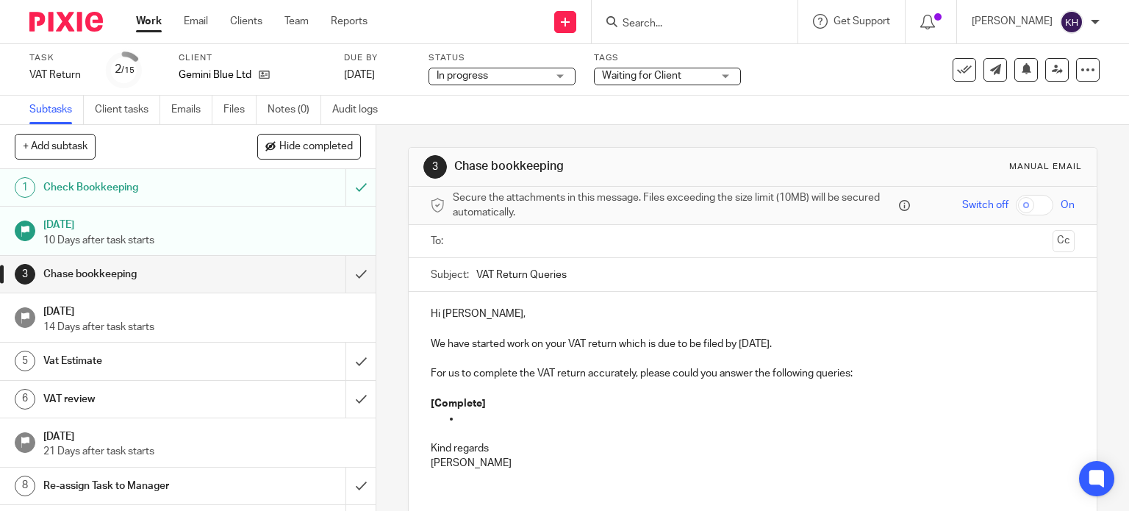
click at [902, 86] on div "Task VAT Return Save VAT Return 2 /15 Client Gemini Blue Ltd Due by 6 Sep 2025 …" at bounding box center [474, 69] width 891 height 35
click at [267, 275] on div "Chase bookkeeping" at bounding box center [186, 274] width 287 height 22
click at [534, 237] on input "text" at bounding box center [752, 241] width 589 height 17
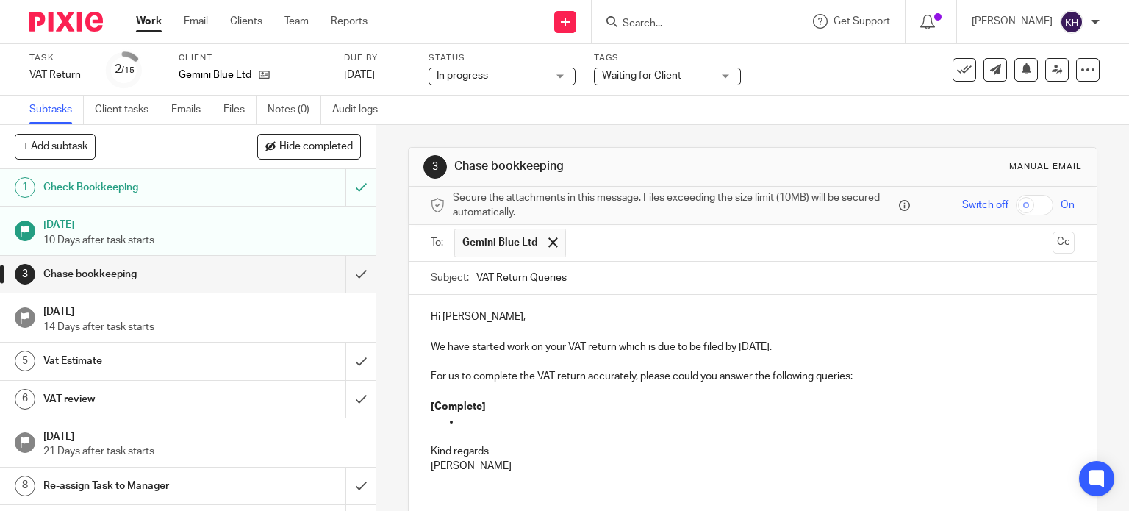
click at [598, 313] on p "Hi David," at bounding box center [753, 316] width 644 height 15
click at [508, 355] on p at bounding box center [753, 361] width 644 height 15
click at [453, 350] on p "We have started work on your VAT return which is due to be filed by 6 Sep 2025." at bounding box center [753, 346] width 644 height 15
click at [439, 346] on p "We have started work on your VAT return which is due to be filed by 6 Sep 2025." at bounding box center [753, 346] width 644 height 15
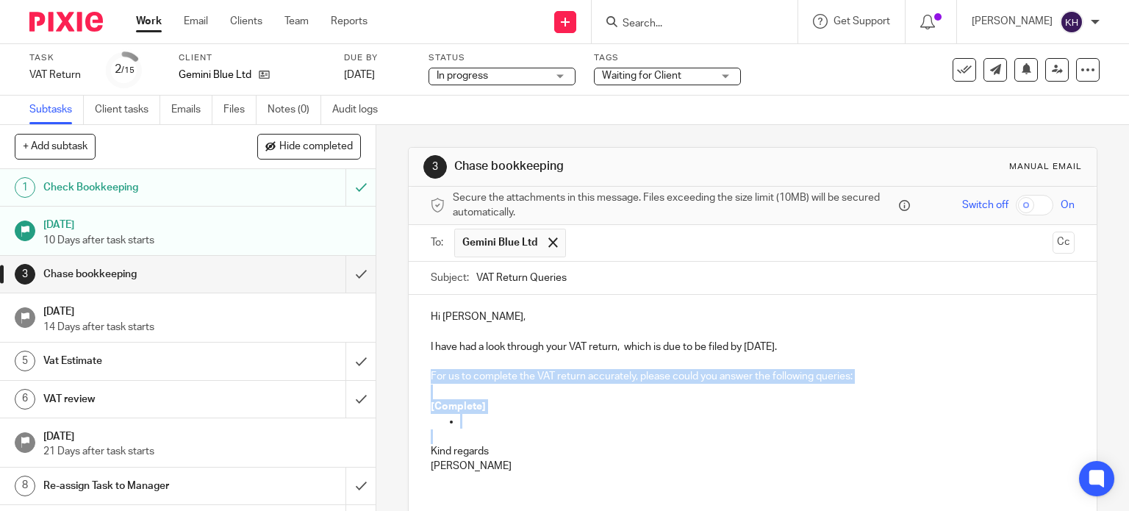
drag, startPoint x: 426, startPoint y: 375, endPoint x: 580, endPoint y: 430, distance: 162.9
click at [580, 430] on div "Hi David, I have had a look through your VAT return, which is due to be filed b…" at bounding box center [753, 397] width 688 height 204
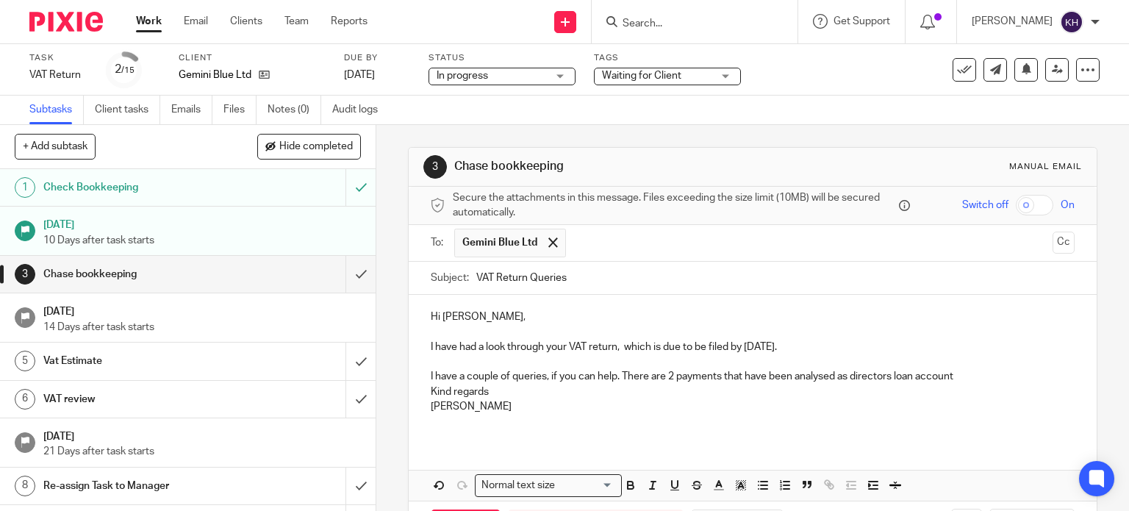
click at [491, 345] on p "I have had a look through your VAT return, which is due to be filed by 6 Sep 20…" at bounding box center [753, 346] width 644 height 15
drag, startPoint x: 456, startPoint y: 378, endPoint x: 606, endPoint y: 375, distance: 150.6
click at [458, 378] on p "I have a couple of queries, if you can help. There are 2 payments that have bee…" at bounding box center [753, 376] width 644 height 15
click at [606, 375] on p "I have a couple of queries, if you can help. There are 2 payments that have bee…" at bounding box center [753, 376] width 644 height 15
click at [630, 378] on p "I have a couple of queries, if you can help. There are 2 payments that have bee…" at bounding box center [753, 376] width 644 height 15
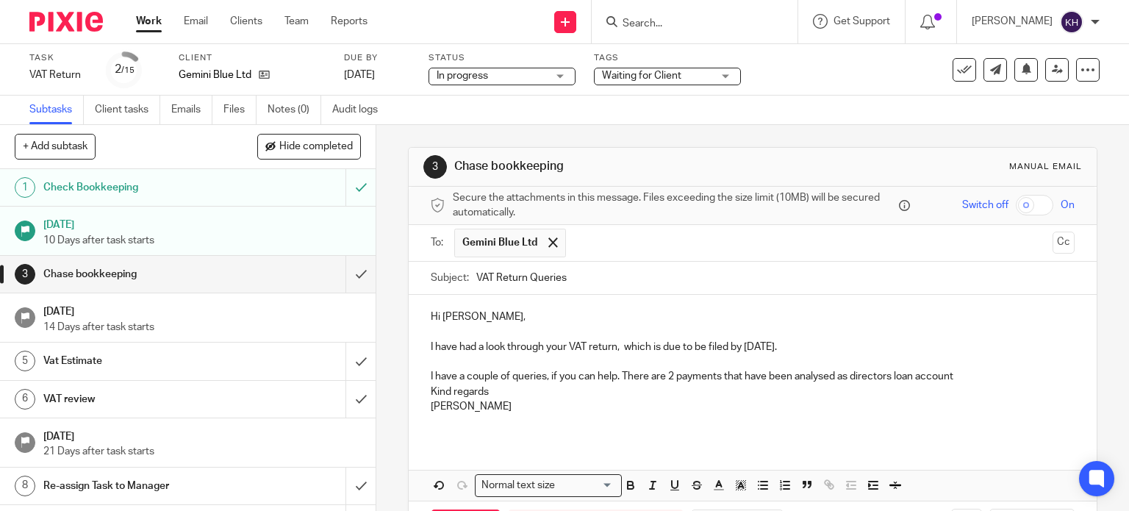
click at [779, 375] on p "I have a couple of queries, if you can help. There are 2 payments that have bee…" at bounding box center [753, 376] width 644 height 15
click at [622, 374] on p "I have a couple of queries, if you can help. There are 2 payments that have bee…" at bounding box center [753, 376] width 644 height 15
click at [954, 375] on p "I have a couple of queries, if you can help. There are 2 payments that have bee…" at bounding box center [753, 376] width 644 height 15
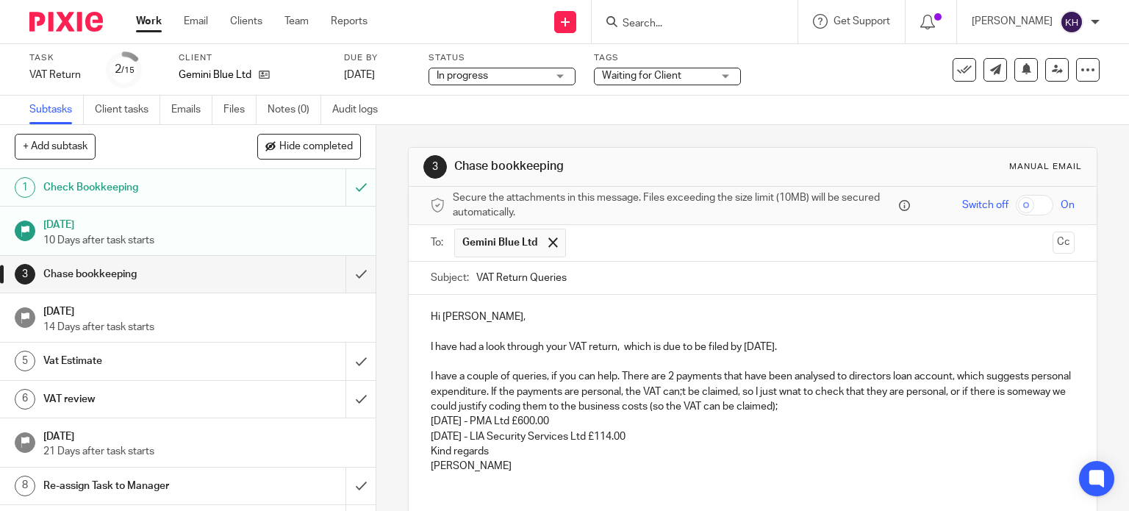
click at [718, 388] on p "I have a couple of queries, if you can help. There are 2 payments that have bee…" at bounding box center [753, 391] width 644 height 45
click at [528, 358] on p at bounding box center [753, 361] width 644 height 15
click at [505, 342] on p "I have had a look through your VAT return, which is due to be filed by 6 Sep 20…" at bounding box center [753, 346] width 644 height 15
click at [561, 349] on p "I have had a look through your VAT return, which is due to be filed by 6 Sep 20…" at bounding box center [753, 346] width 644 height 15
click at [510, 381] on p "I have a couple of queries, if you can help. There are 2 payments that have bee…" at bounding box center [753, 391] width 644 height 45
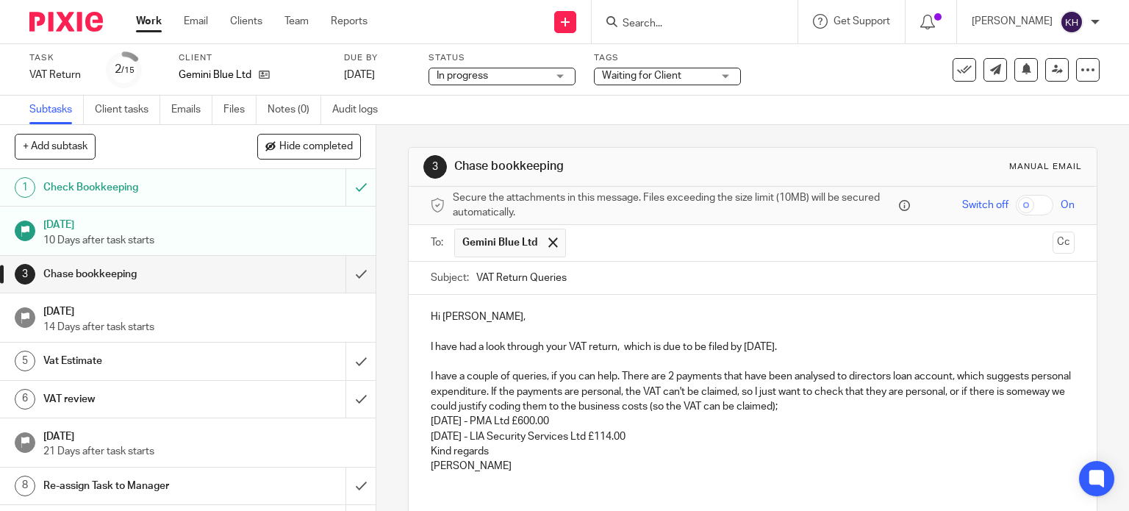
click at [548, 378] on p "I have a couple of queries, if you can help. There are 2 payments that have bee…" at bounding box center [753, 391] width 644 height 45
click at [614, 373] on p "I have a couple of queries, if you can help. There are 2 payments that have bee…" at bounding box center [753, 391] width 644 height 45
click at [618, 375] on p "I have a couple of queries, if you can help. There are 2 payments that have bee…" at bounding box center [753, 391] width 644 height 45
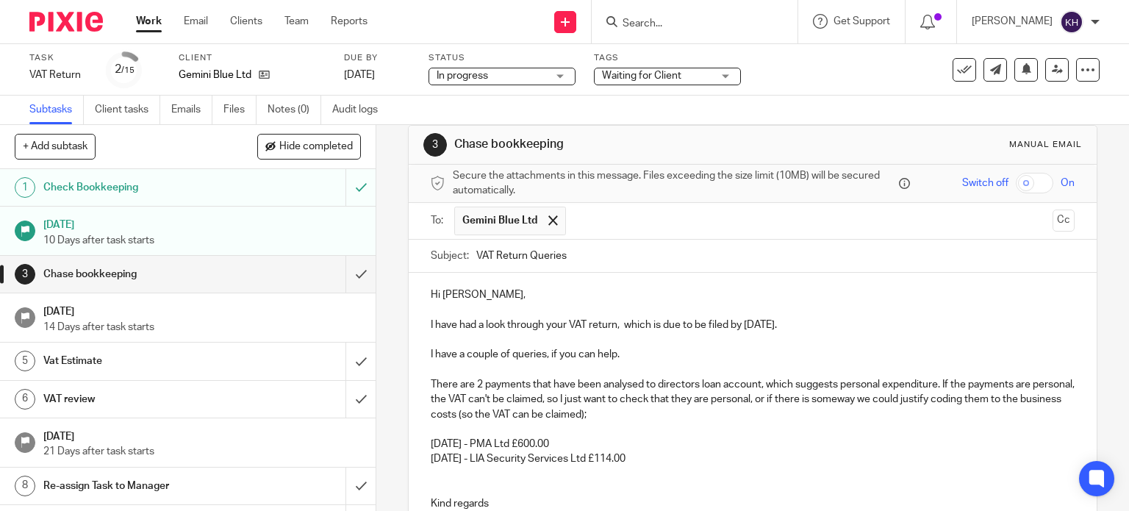
scroll to position [37, 0]
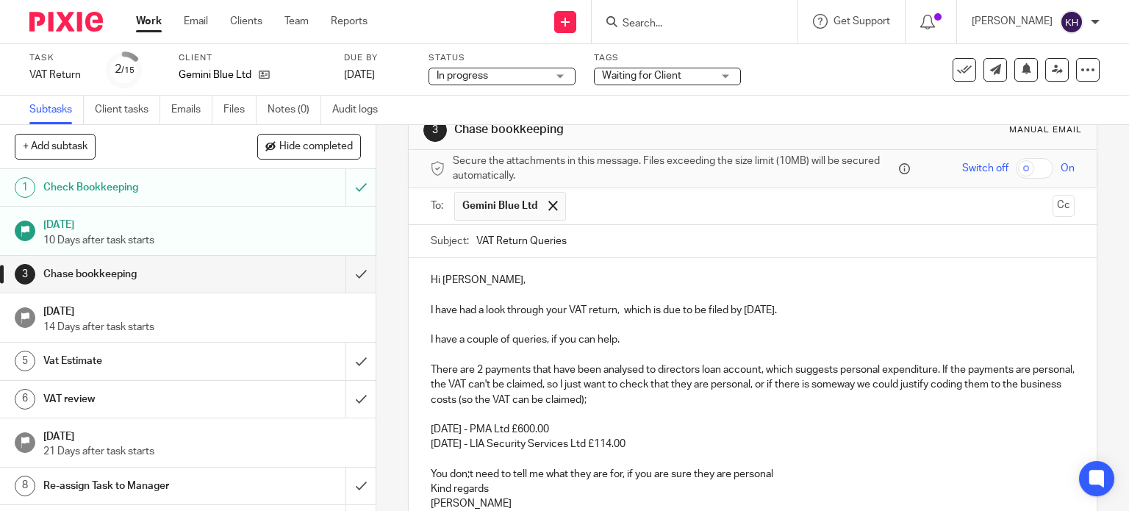
click at [463, 477] on p "You don;t need to tell me what they are for, if you are sure they are personal" at bounding box center [753, 474] width 644 height 15
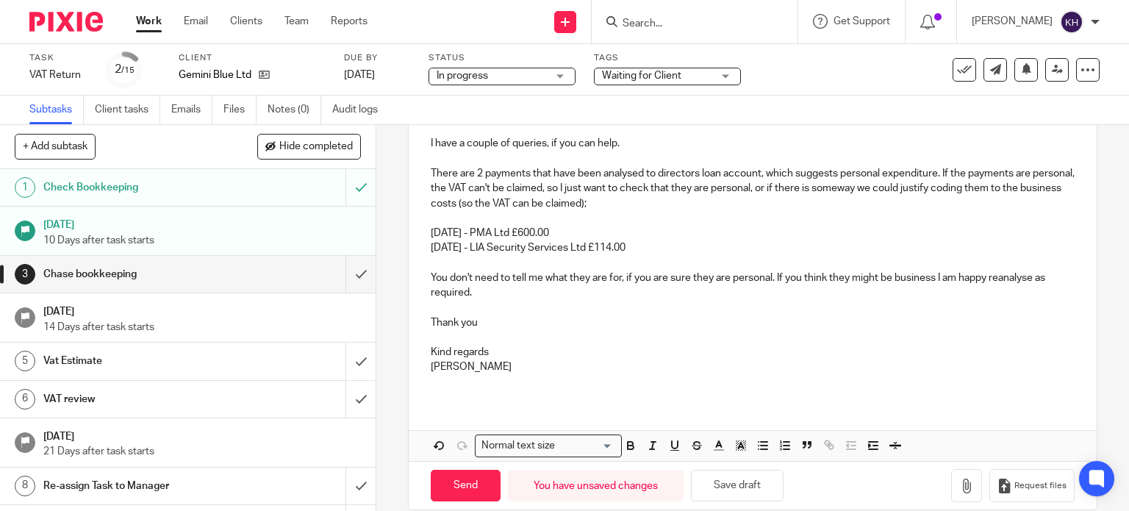
scroll to position [252, 0]
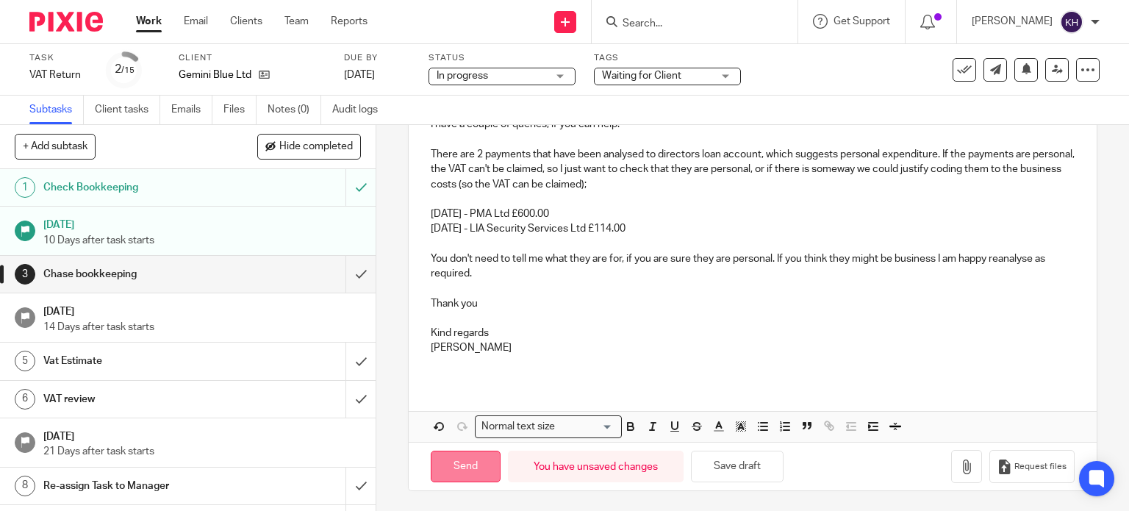
click at [473, 461] on input "Send" at bounding box center [466, 466] width 70 height 32
type input "Sent"
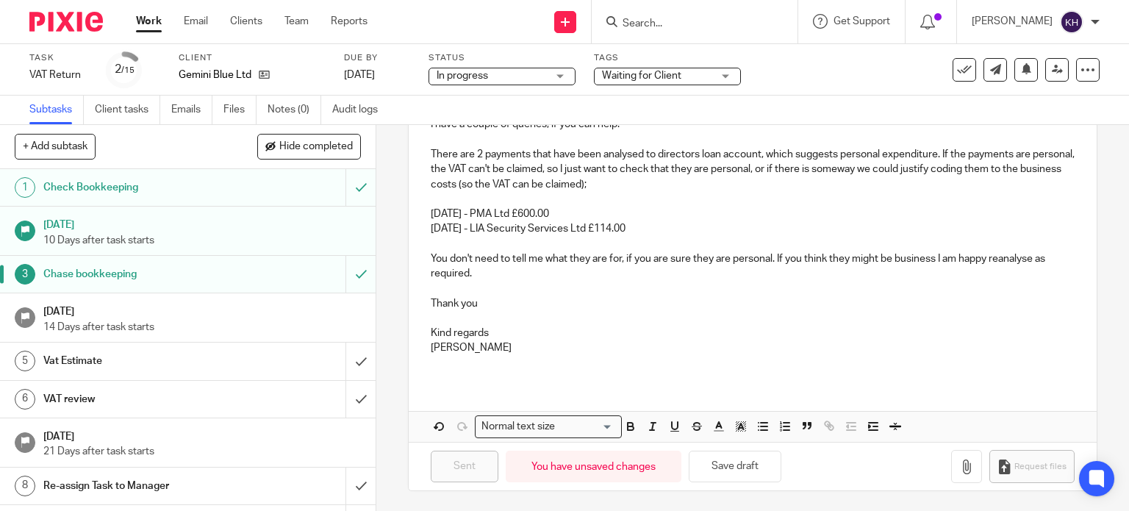
click at [159, 20] on link "Work" at bounding box center [149, 21] width 26 height 15
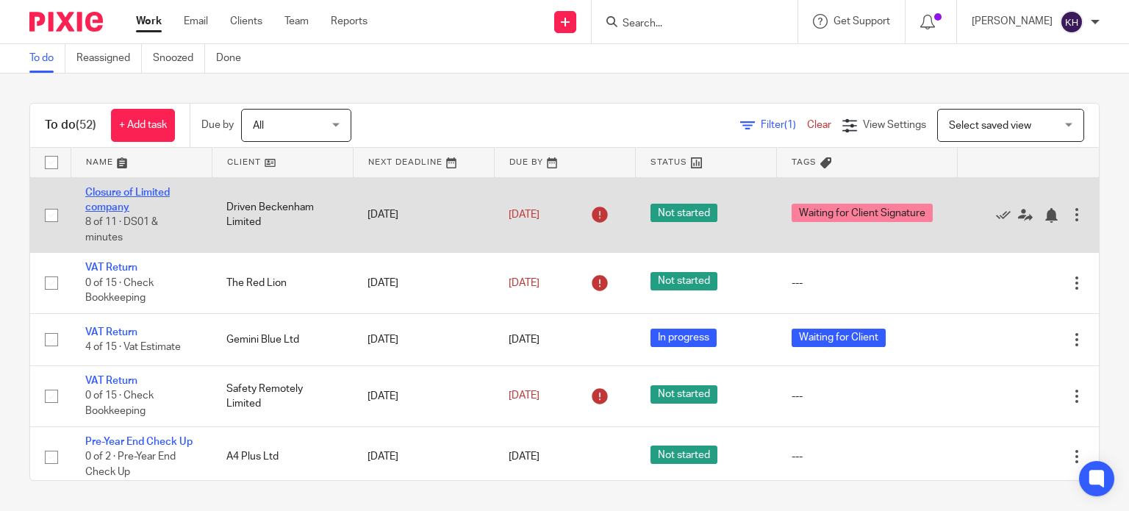
click at [108, 194] on link "Closure of Limited company" at bounding box center [127, 199] width 84 height 25
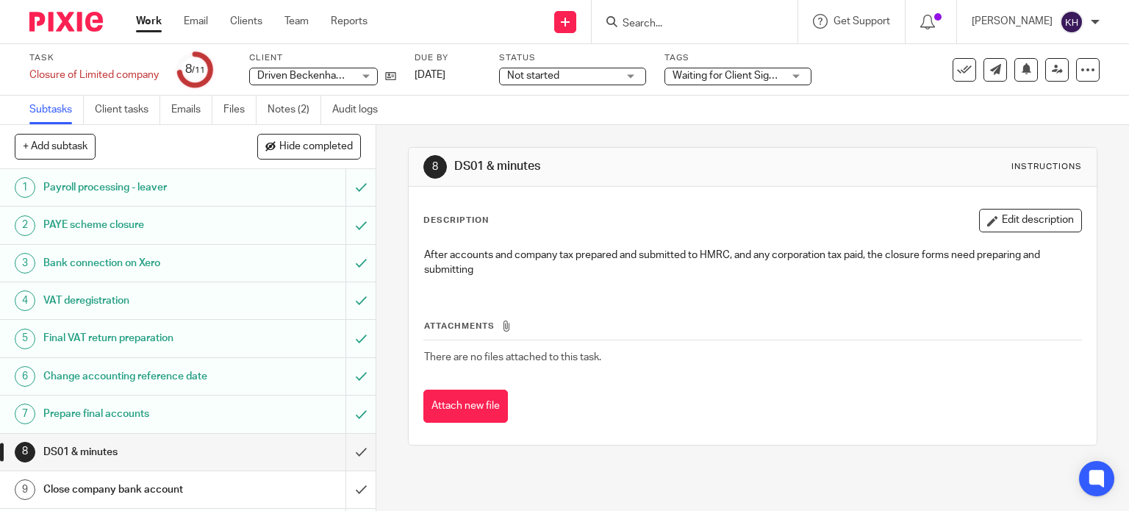
click at [145, 23] on link "Work" at bounding box center [149, 21] width 26 height 15
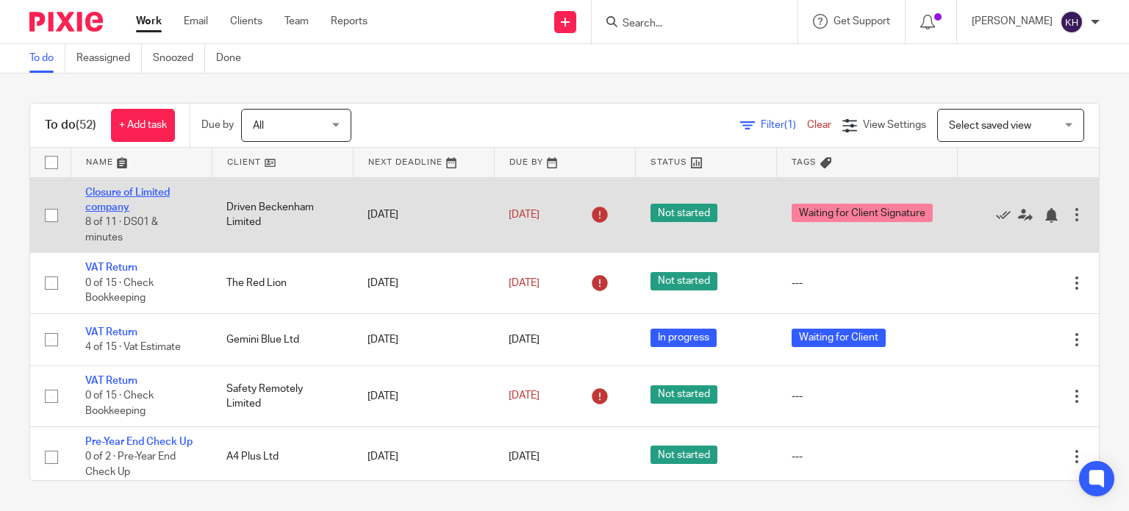
click at [127, 196] on link "Closure of Limited company" at bounding box center [127, 199] width 84 height 25
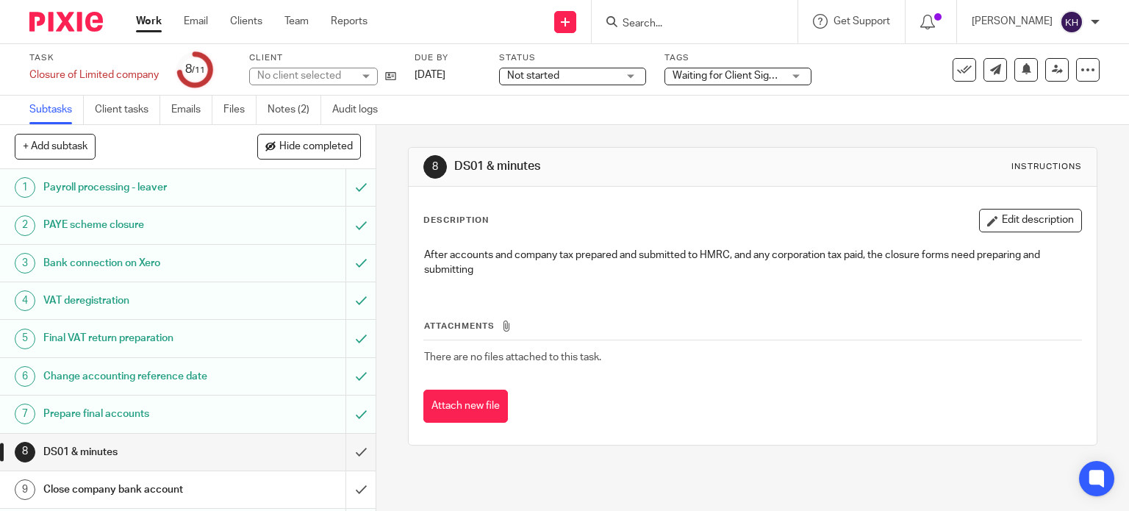
click at [600, 75] on span "Not started" at bounding box center [562, 75] width 110 height 15
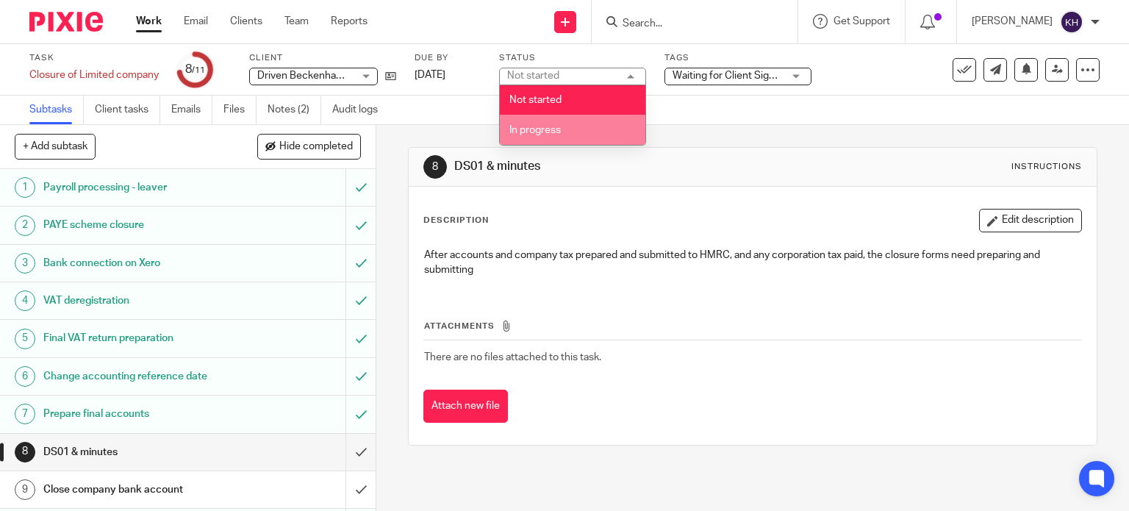
click at [596, 129] on li "In progress" at bounding box center [572, 130] width 145 height 30
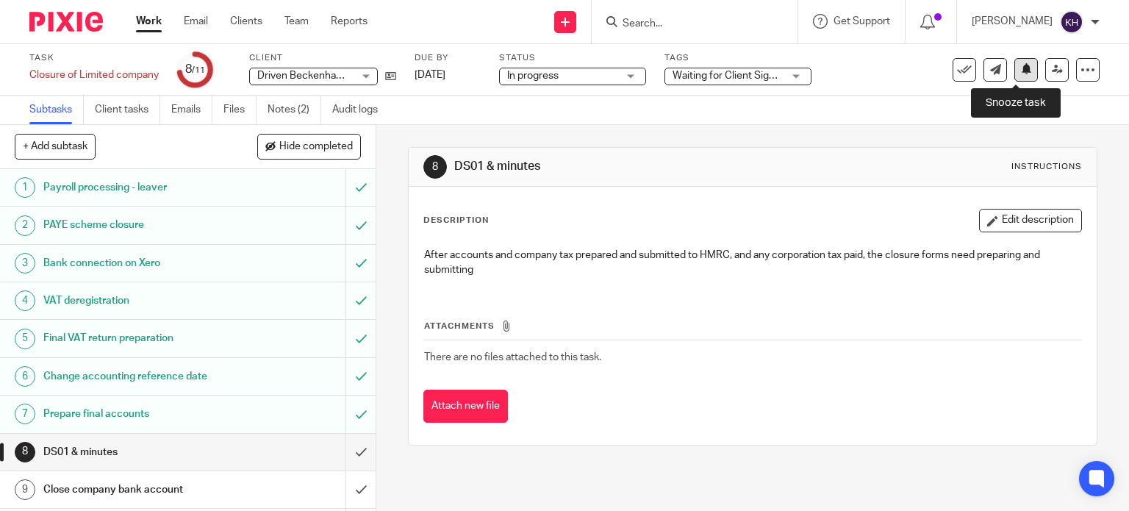
click at [1021, 70] on icon at bounding box center [1026, 68] width 11 height 11
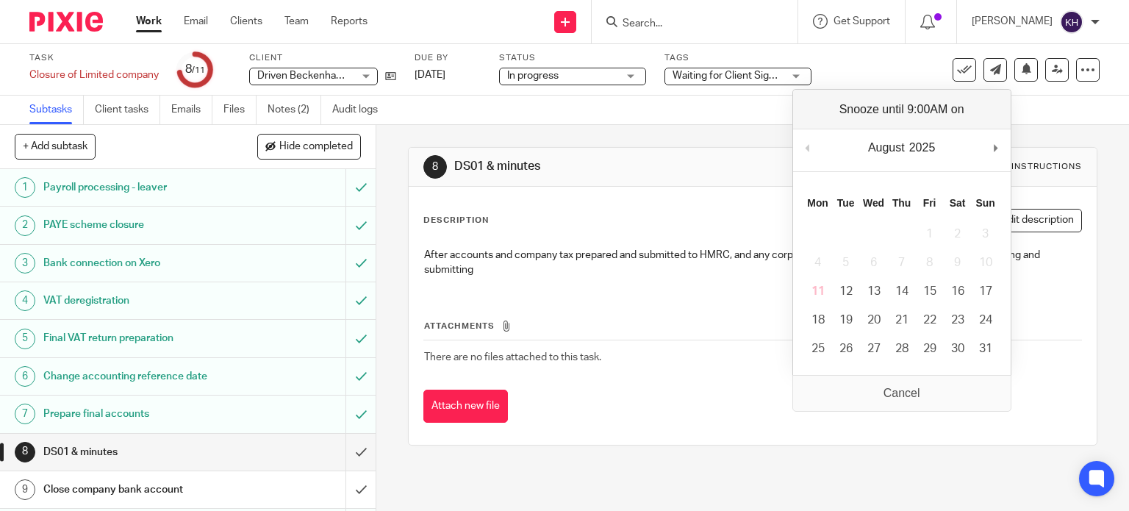
click at [989, 148] on div "August January February March April May June July August September October Nove…" at bounding box center [901, 150] width 217 height 42
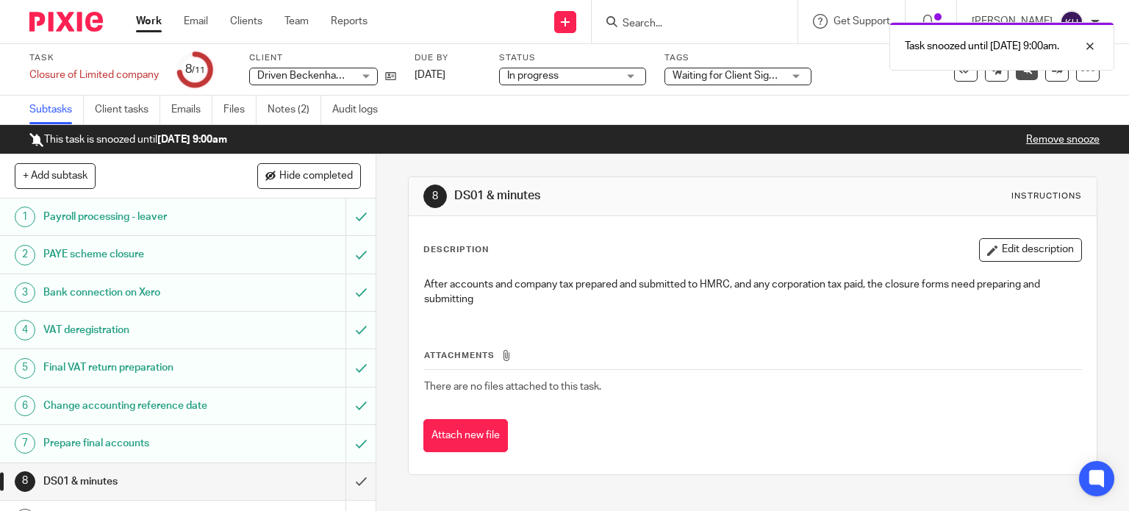
click at [148, 15] on link "Work" at bounding box center [149, 21] width 26 height 15
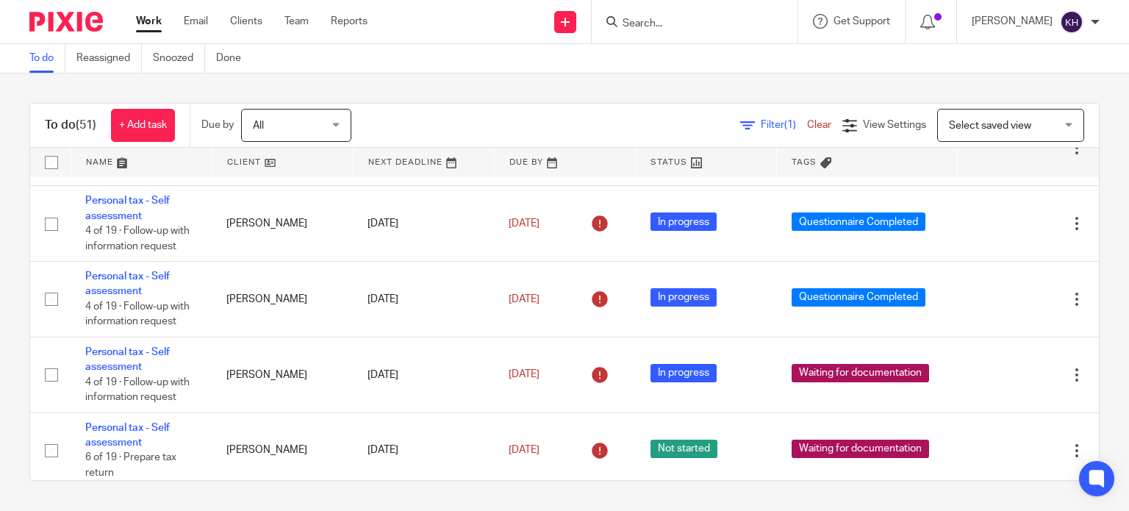
scroll to position [1543, 0]
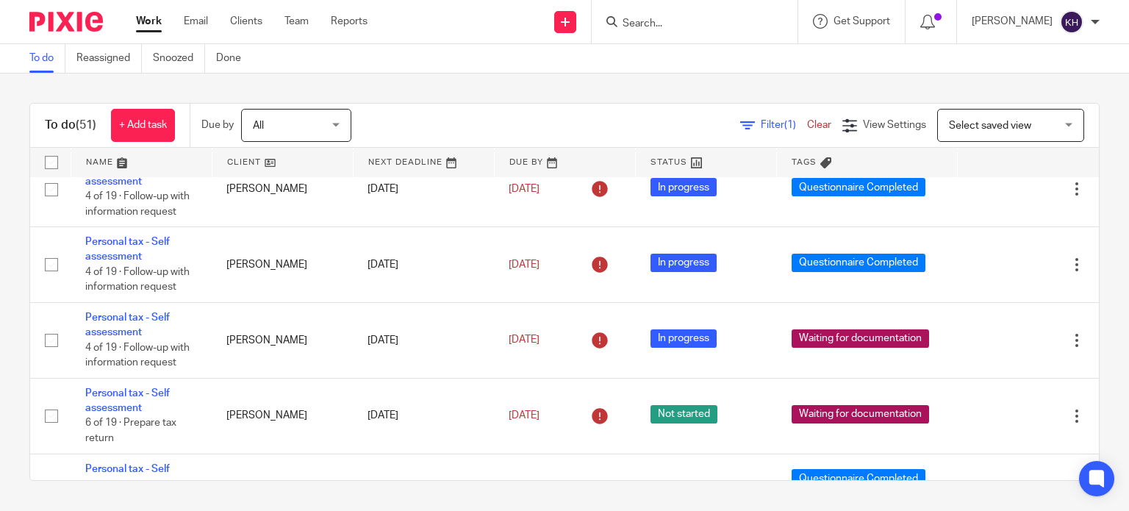
click at [353, 175] on link at bounding box center [423, 162] width 140 height 29
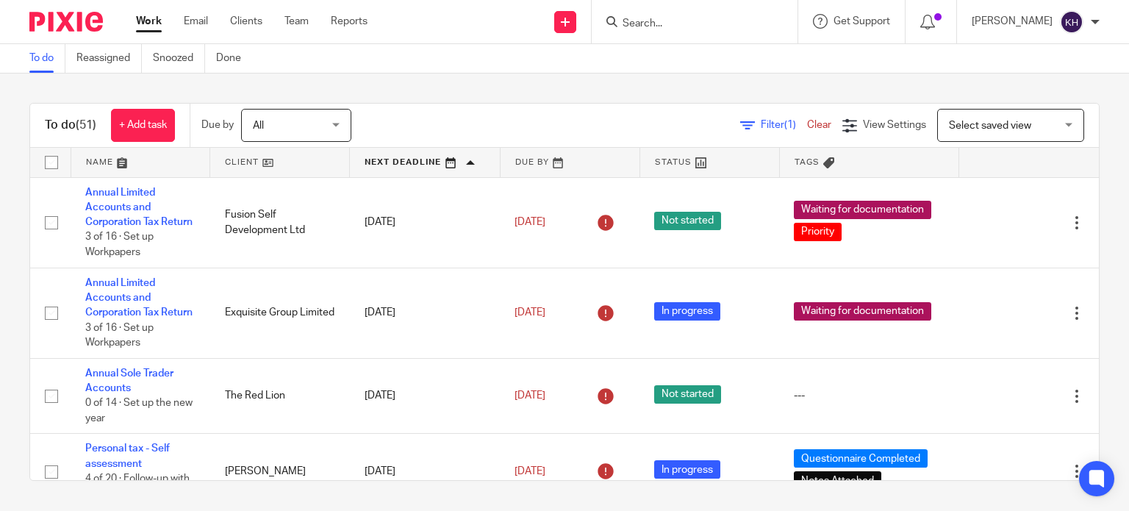
click at [600, 90] on div "To do (51) + Add task Due by All All [DATE] [DATE] This week Next week This mon…" at bounding box center [564, 291] width 1129 height 436
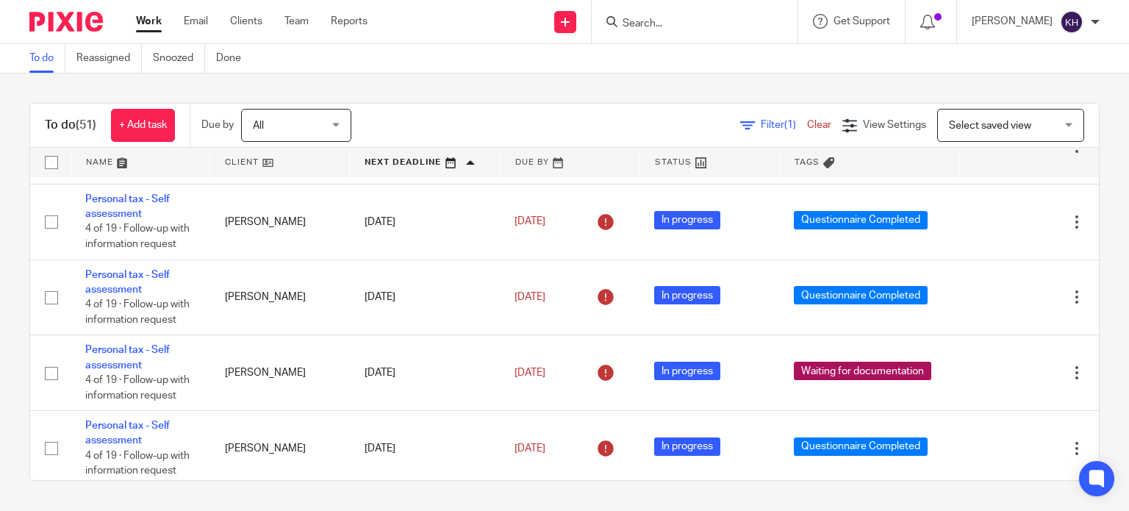
scroll to position [441, 0]
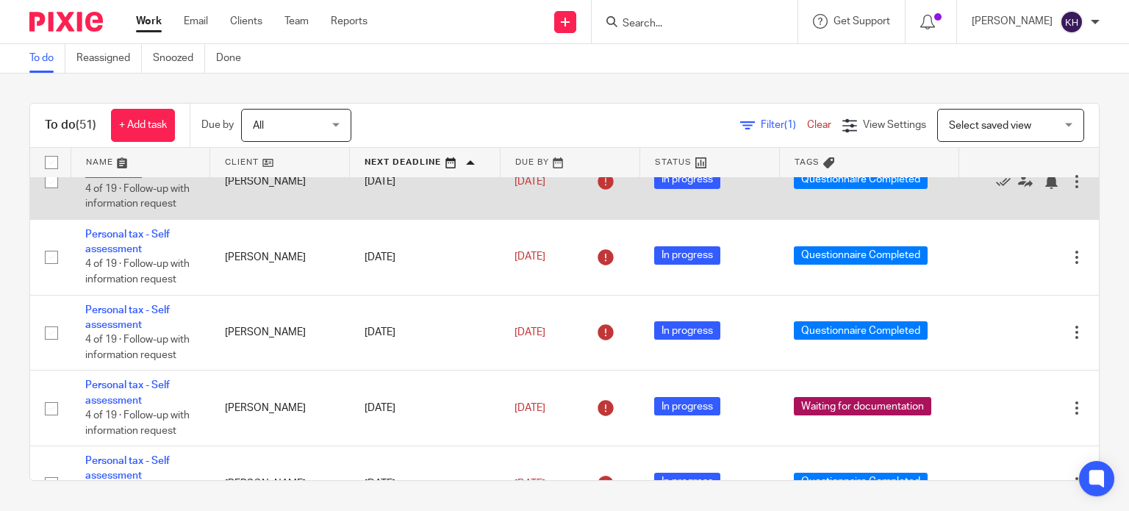
click at [113, 179] on link "Personal tax - Self assessment" at bounding box center [127, 166] width 84 height 25
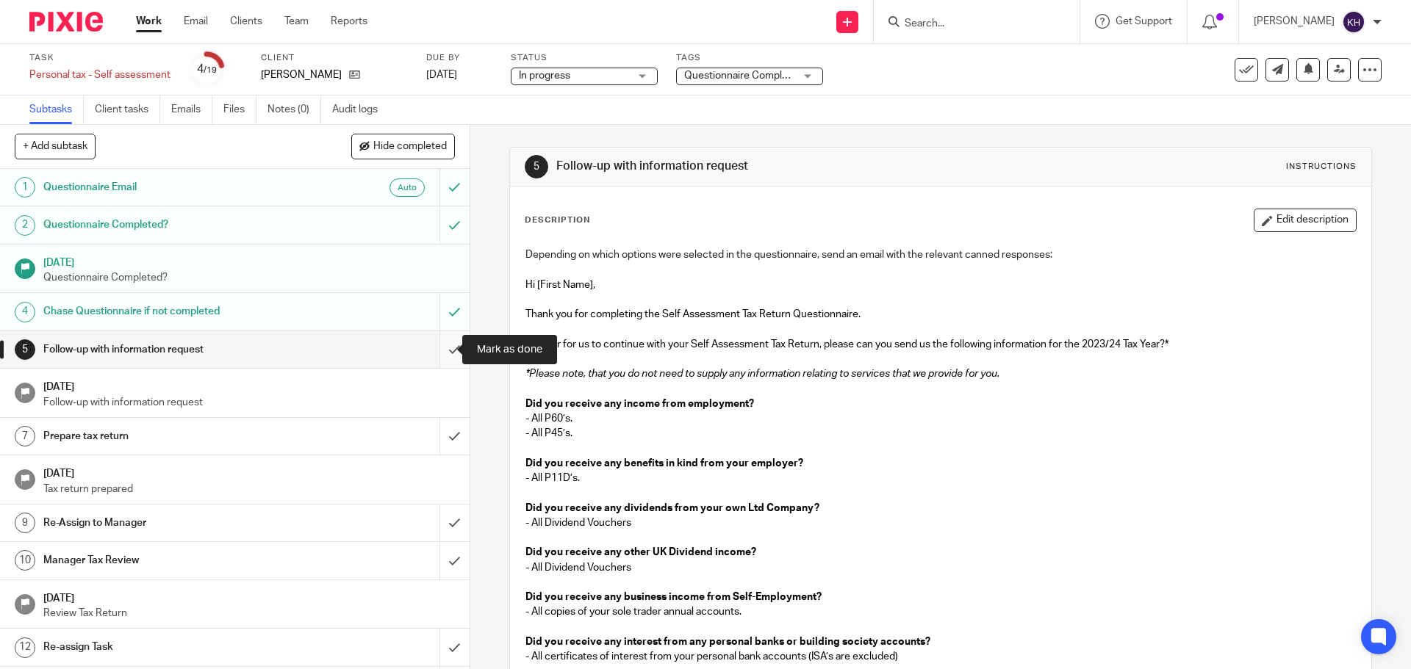
click at [446, 346] on input "submit" at bounding box center [235, 349] width 470 height 37
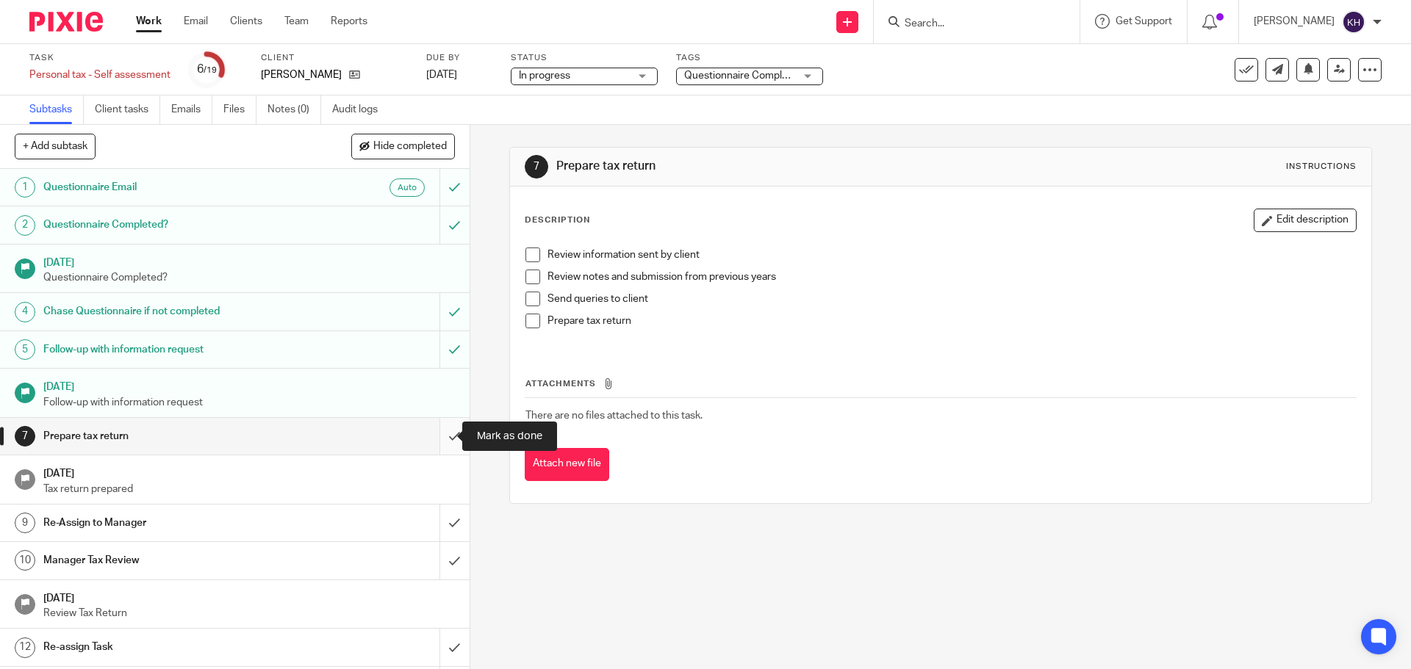
click at [438, 433] on input "submit" at bounding box center [235, 436] width 470 height 37
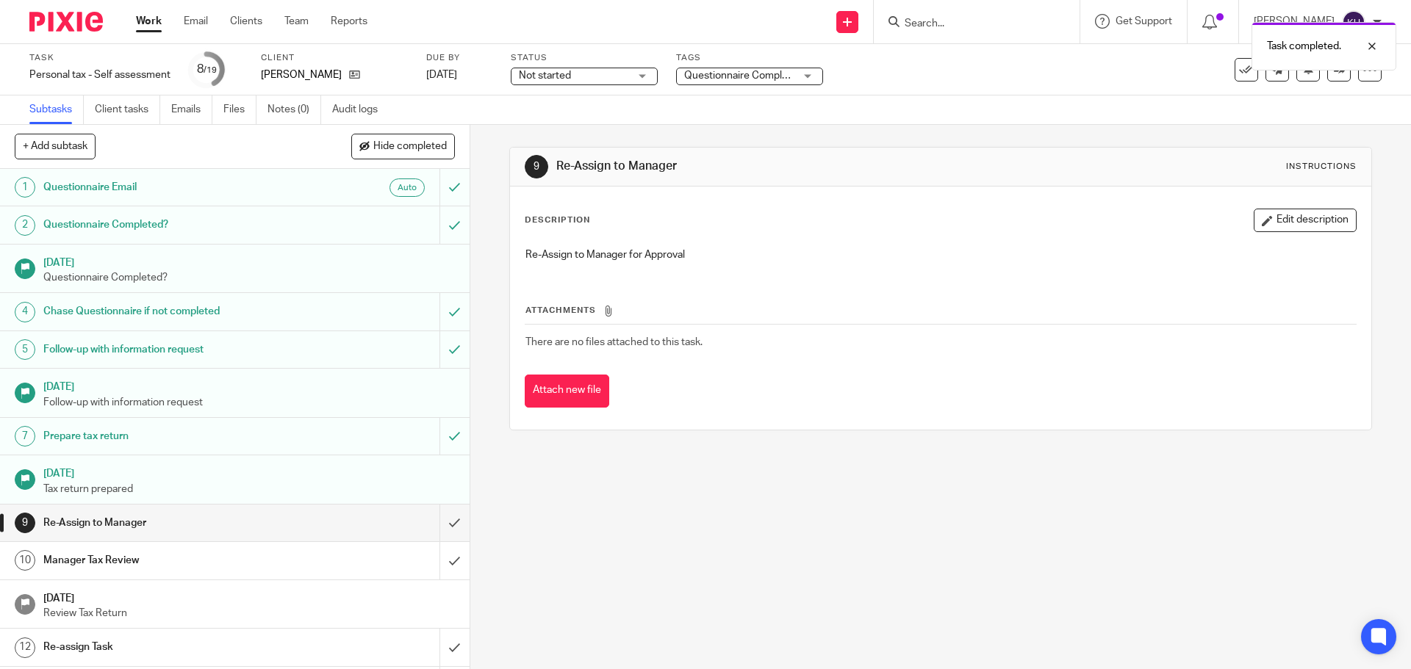
click at [591, 78] on span "Not started" at bounding box center [574, 75] width 110 height 15
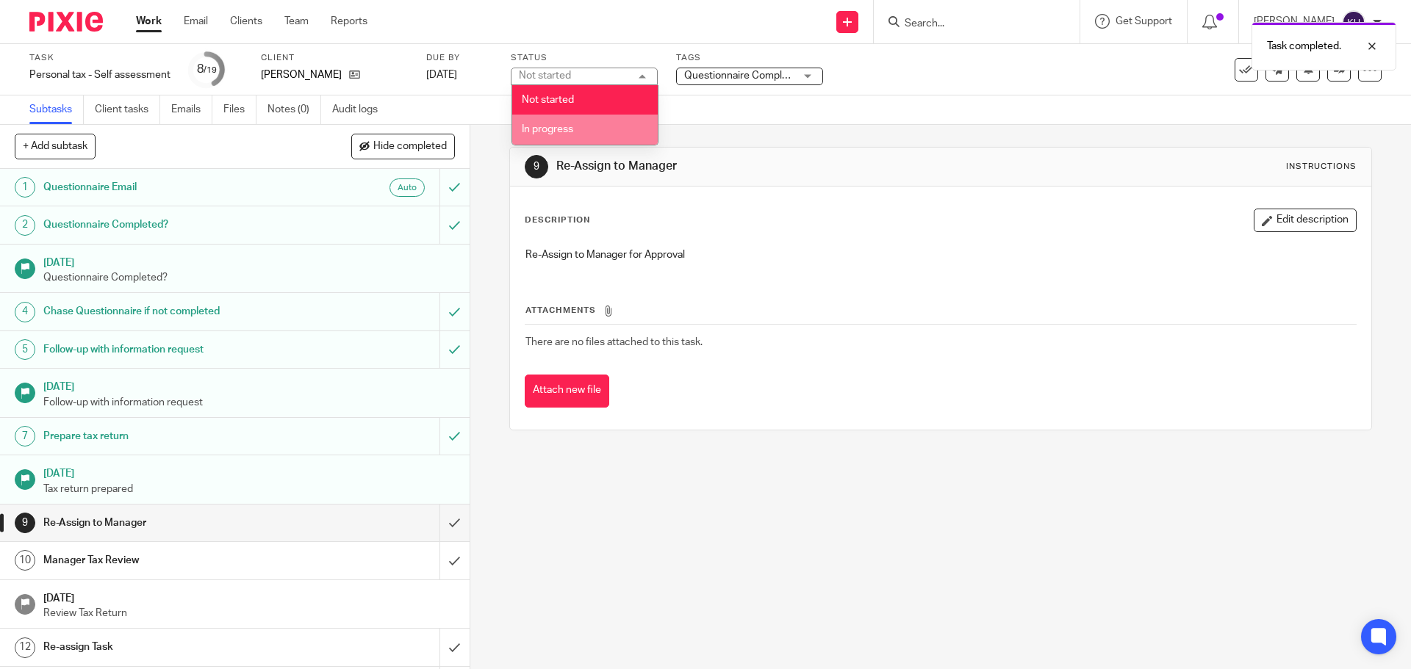
click at [575, 132] on li "In progress" at bounding box center [584, 130] width 145 height 30
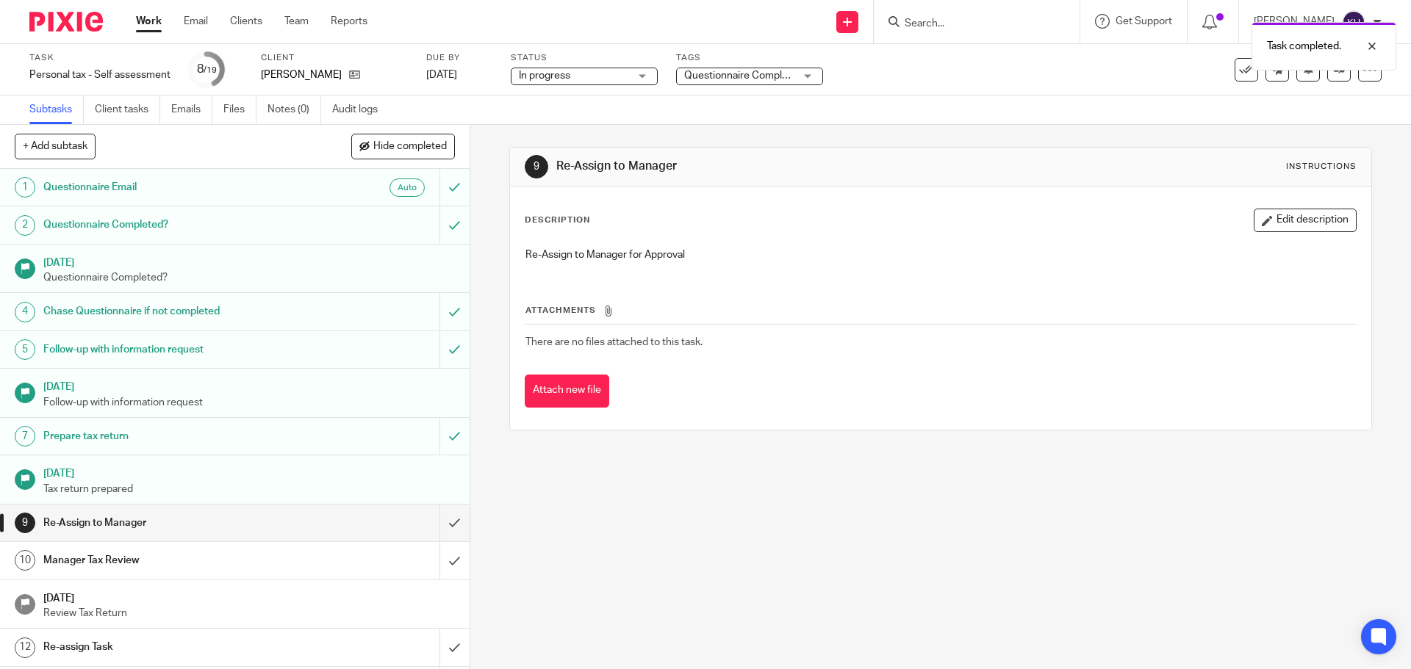
click at [778, 78] on span "Questionnaire Completed" at bounding box center [743, 76] width 119 height 10
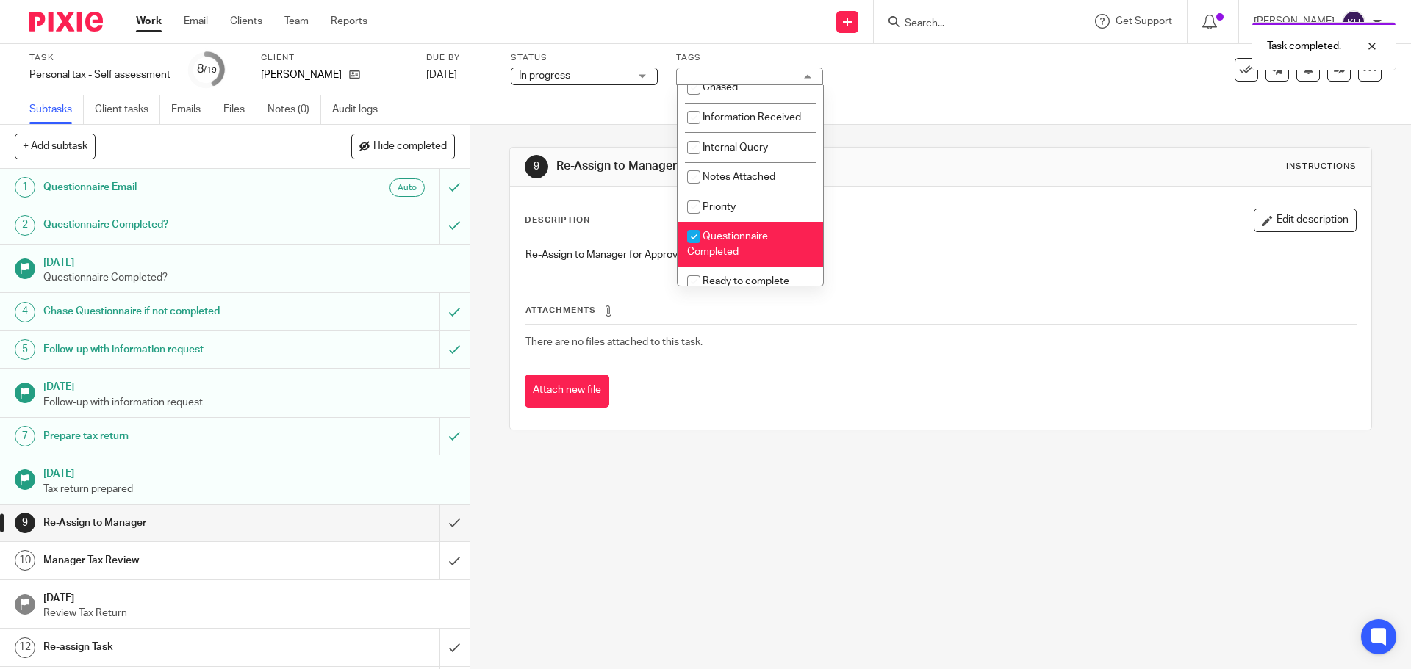
scroll to position [220, 0]
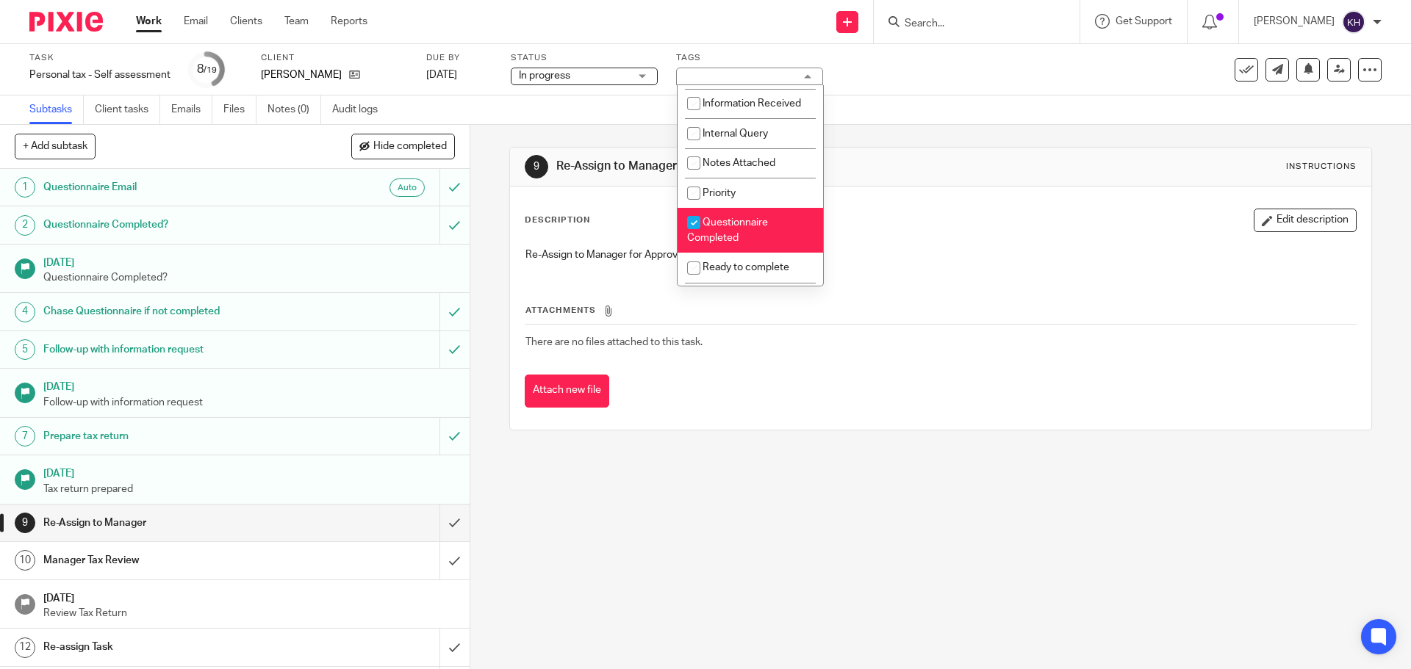
click at [767, 231] on li "Questionnaire Completed" at bounding box center [749, 230] width 145 height 45
checkbox input "false"
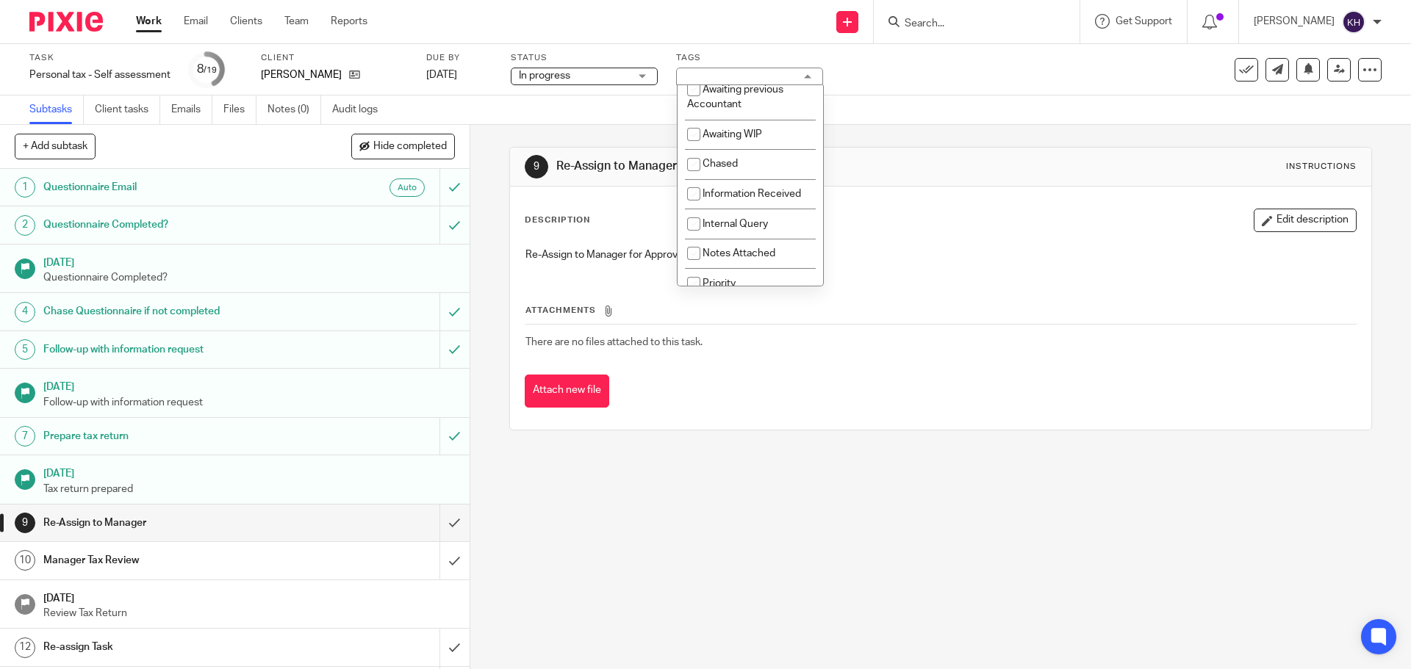
scroll to position [0, 0]
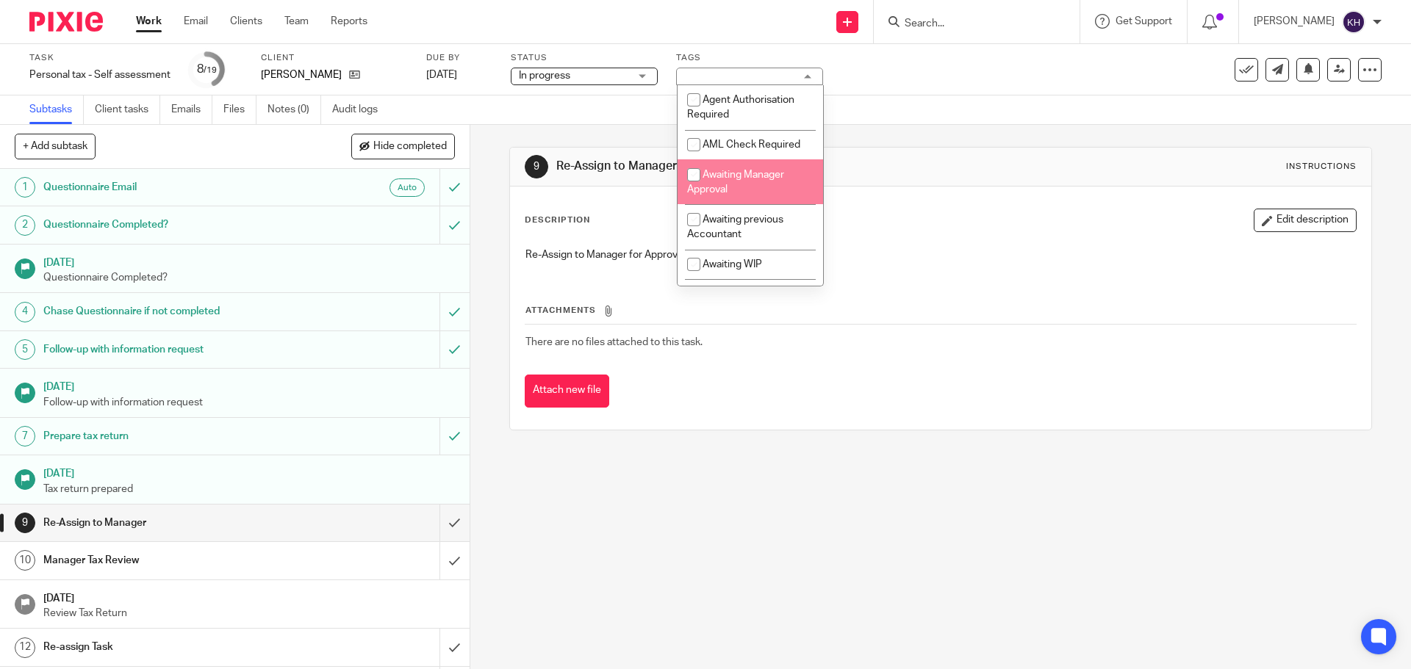
click at [747, 187] on li "Awaiting Manager Approval" at bounding box center [749, 181] width 145 height 45
checkbox input "true"
click at [997, 124] on div "Subtasks Client tasks Emails Files Notes (0) Audit logs" at bounding box center [705, 110] width 1411 height 29
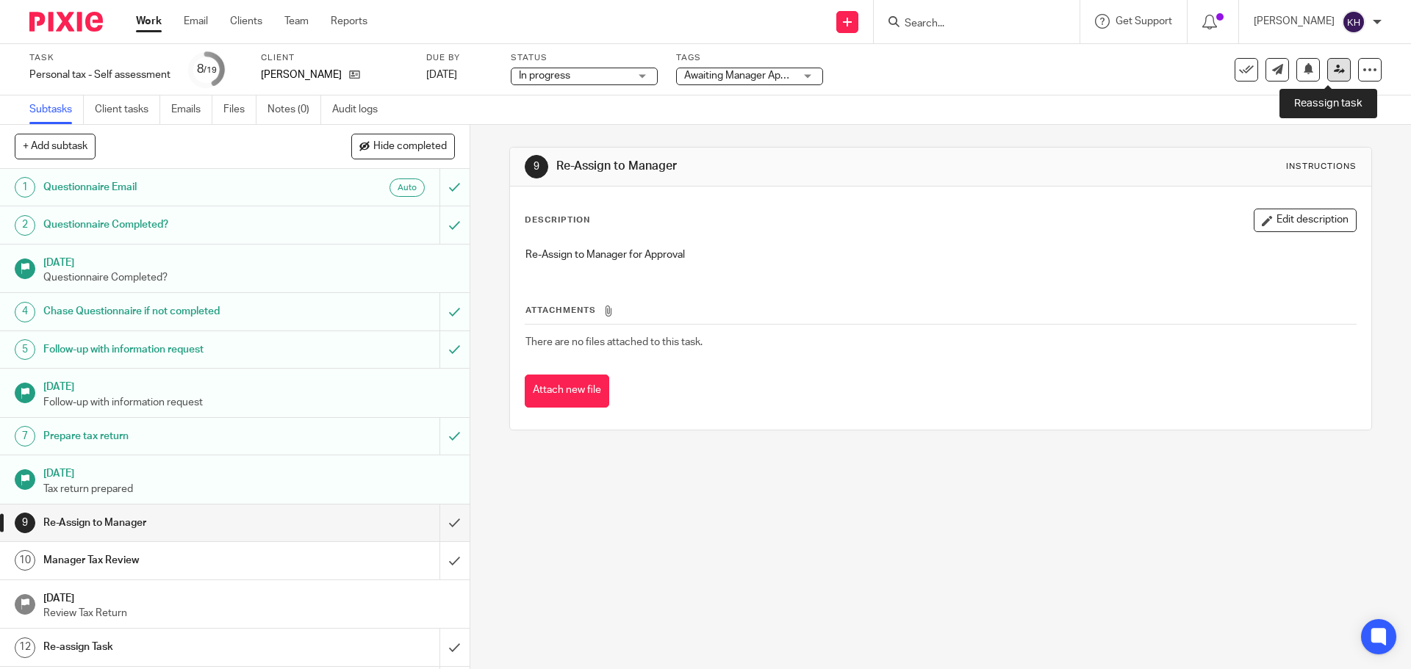
click at [1334, 71] on icon at bounding box center [1339, 69] width 11 height 11
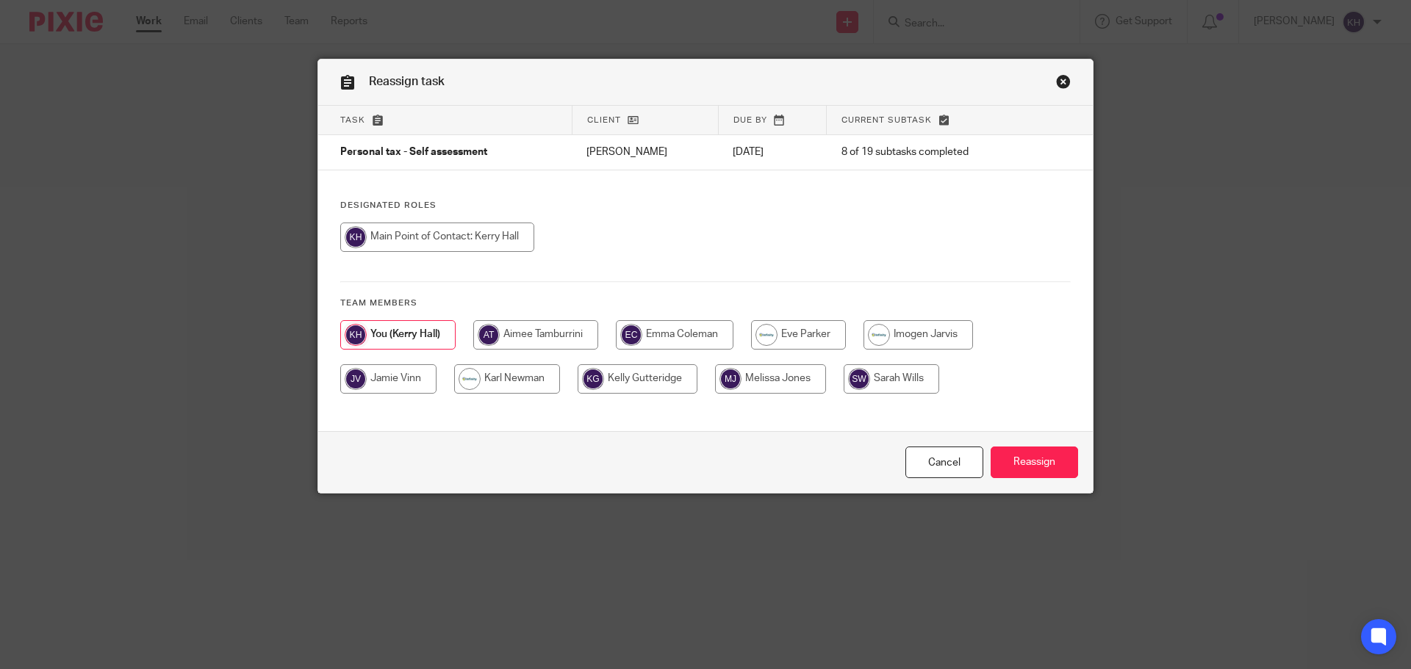
click at [525, 338] on input "radio" at bounding box center [535, 334] width 125 height 29
radio input "true"
click at [1056, 473] on input "Reassign" at bounding box center [1033, 463] width 87 height 32
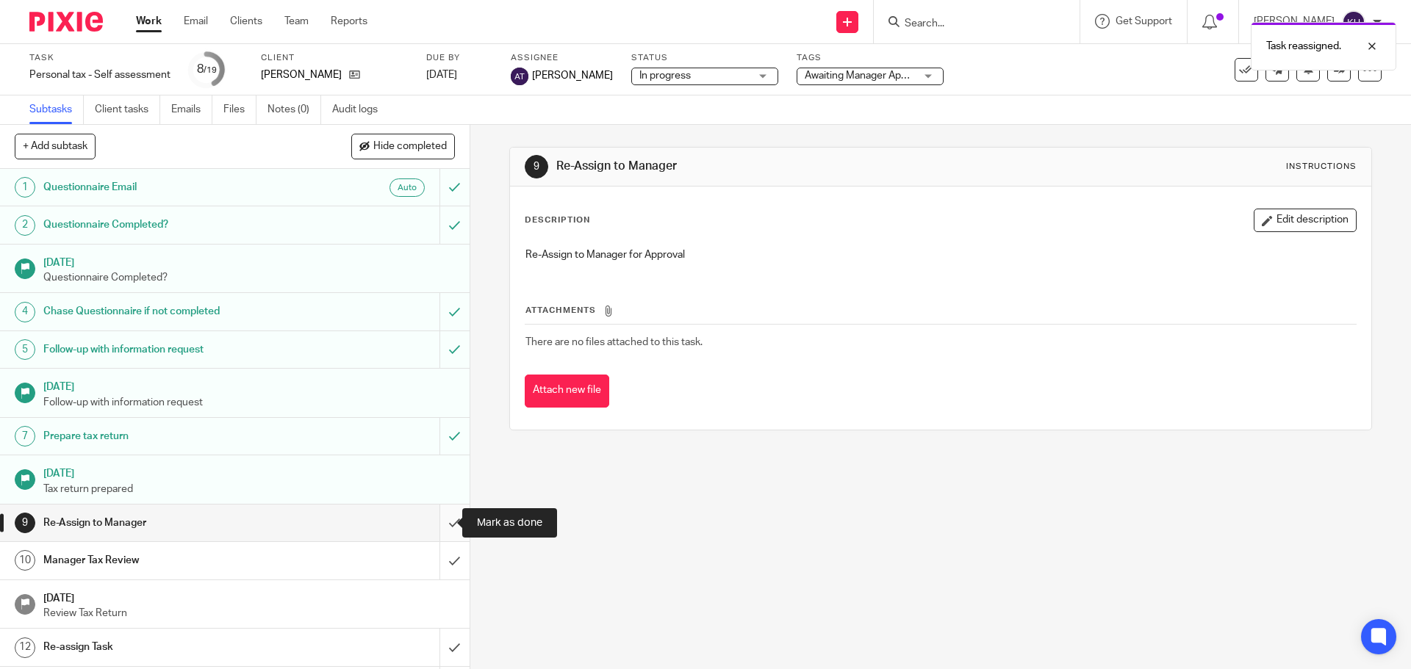
click at [446, 525] on input "submit" at bounding box center [235, 523] width 470 height 37
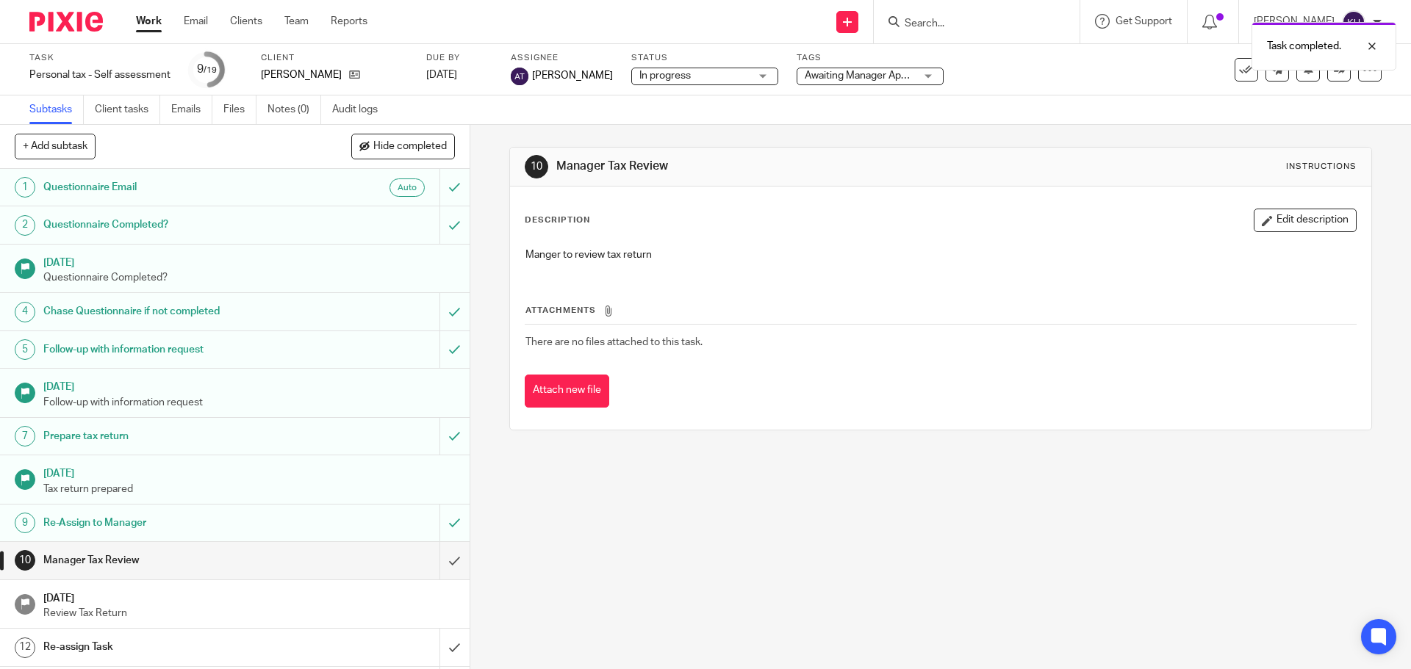
click at [144, 14] on link "Work" at bounding box center [149, 21] width 26 height 15
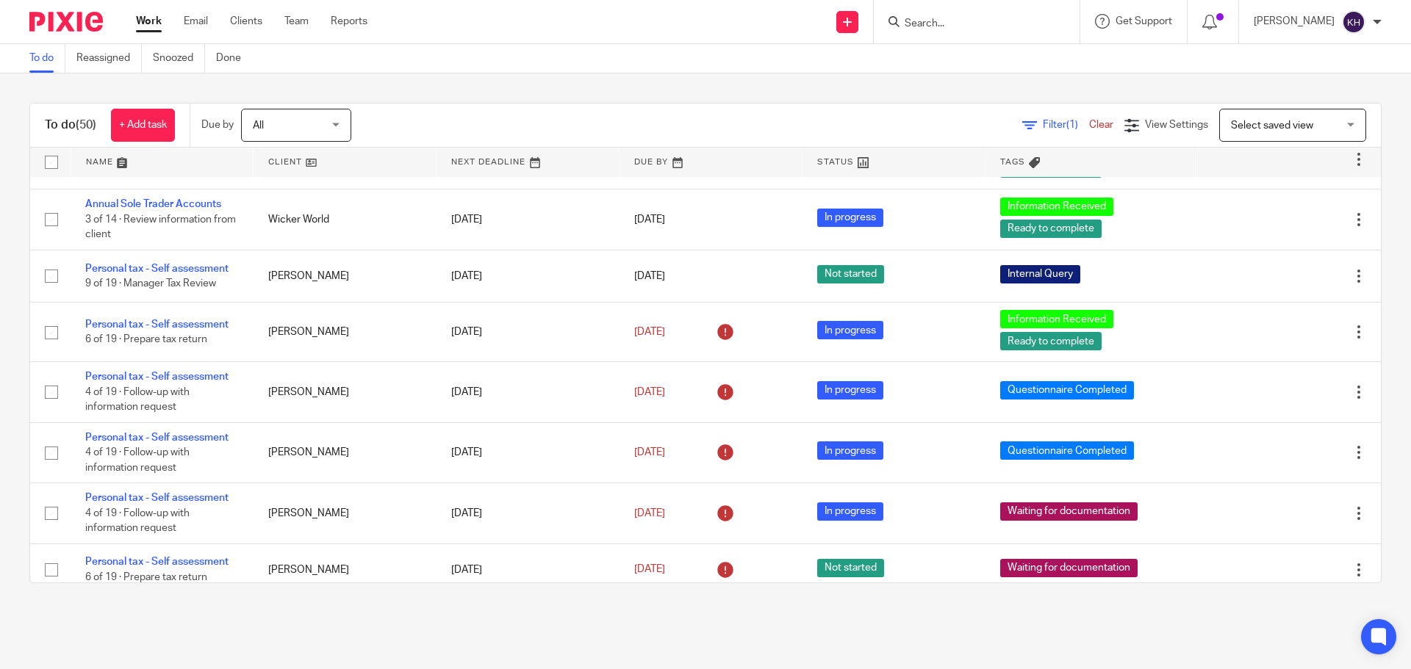
scroll to position [882, 0]
